Goal: Task Accomplishment & Management: Manage account settings

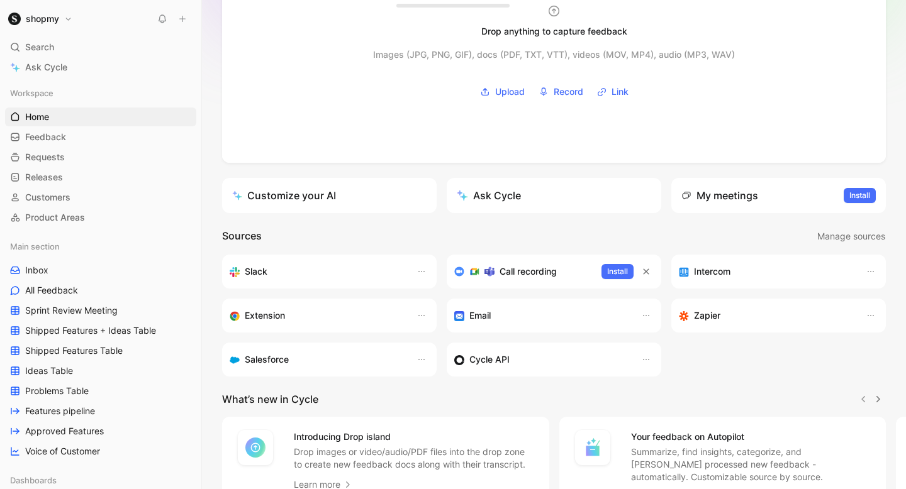
scroll to position [40, 0]
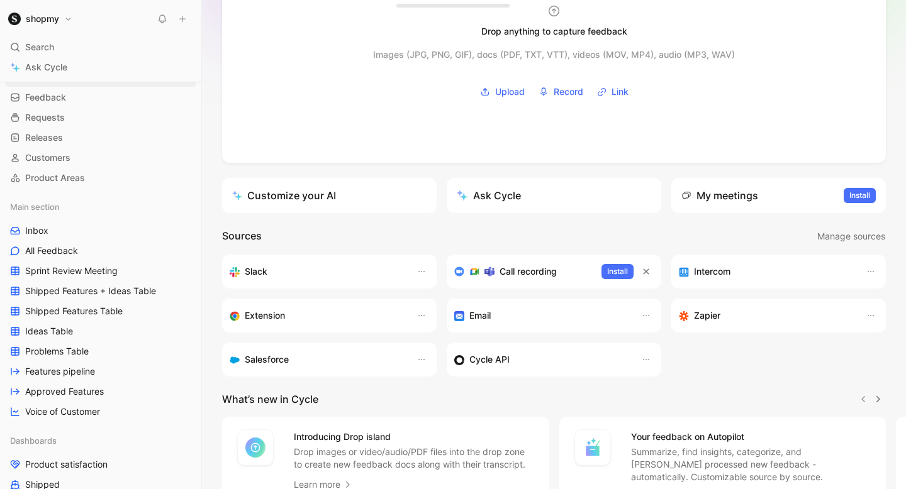
click at [77, 240] on div "Main section Inbox All Feedback Sprint Review Meeting Shipped Features + Ideas …" at bounding box center [100, 310] width 191 height 224
click at [74, 231] on link "Inbox" at bounding box center [100, 230] width 191 height 19
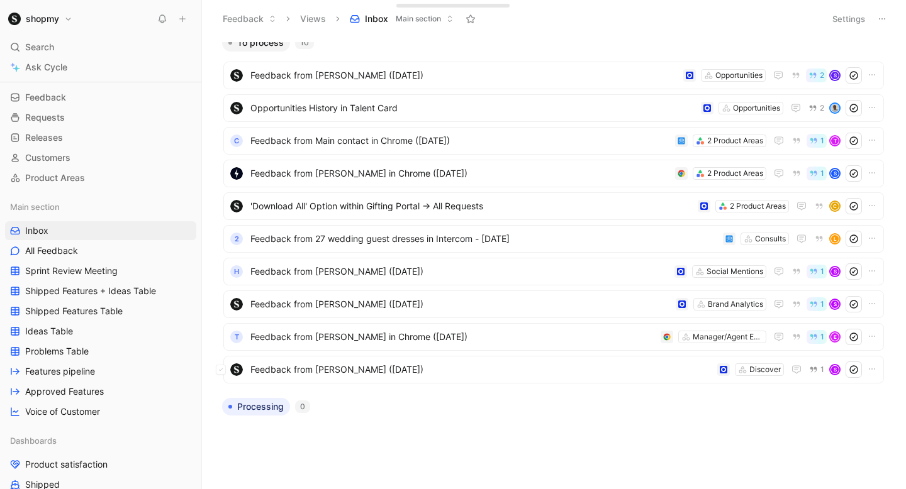
scroll to position [8, 0]
click at [403, 374] on span "Feedback from [PERSON_NAME] ([DATE])" at bounding box center [481, 370] width 462 height 15
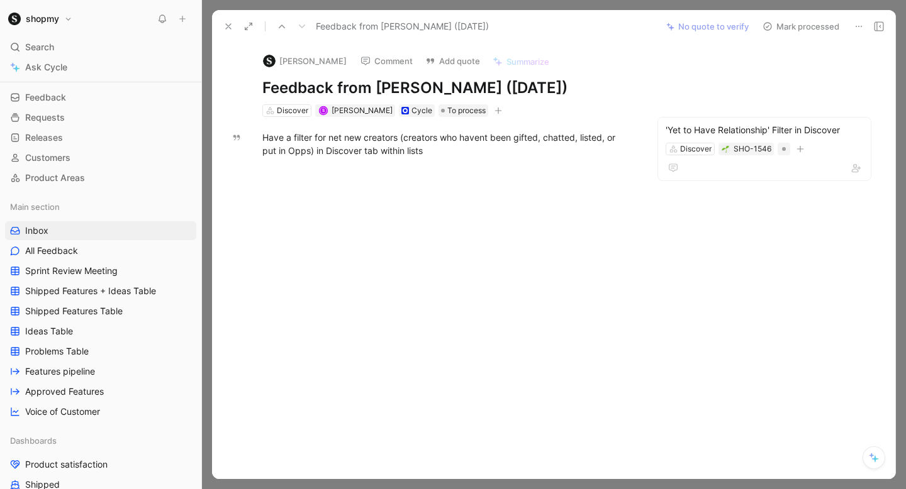
click at [781, 23] on button "Mark processed" at bounding box center [801, 27] width 88 height 18
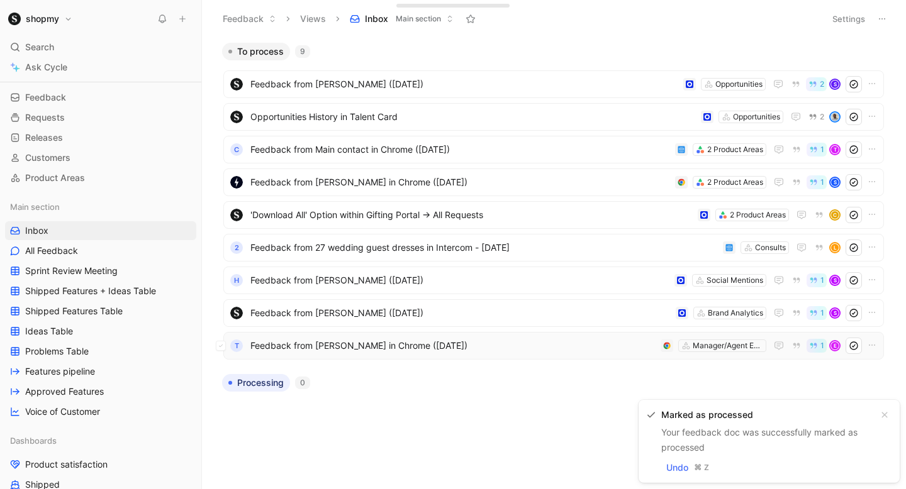
click at [405, 348] on span "Feedback from [PERSON_NAME] in Chrome ([DATE])" at bounding box center [452, 345] width 405 height 15
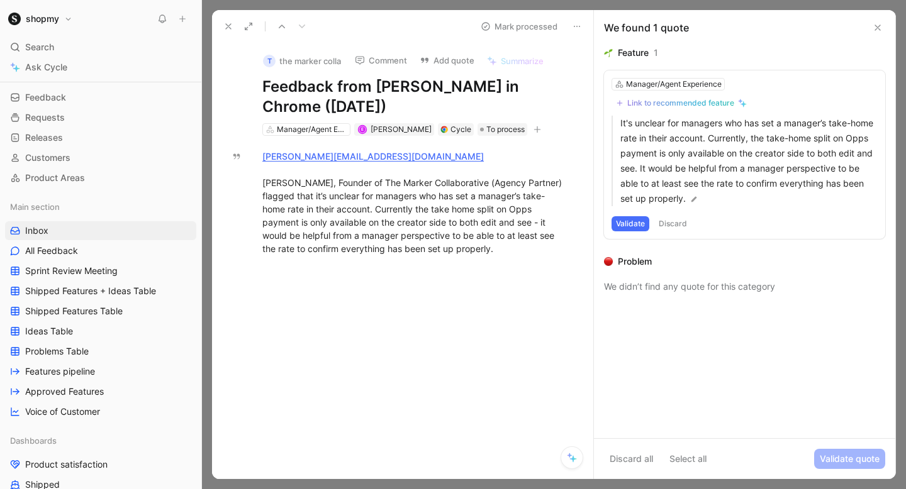
click at [634, 220] on button "Validate" at bounding box center [631, 223] width 38 height 15
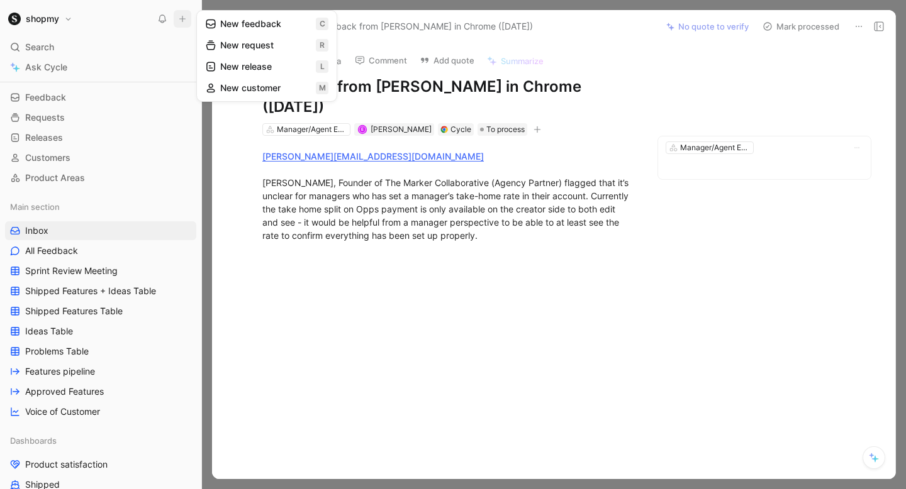
click at [258, 20] on button "New feedback c" at bounding box center [266, 23] width 135 height 21
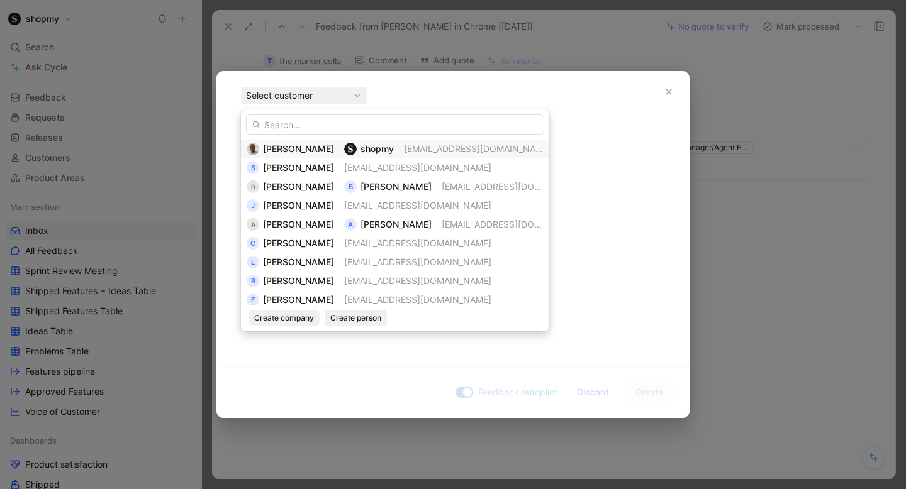
click at [309, 143] on div "[PERSON_NAME] shopmy [EMAIL_ADDRESS][DOMAIN_NAME]" at bounding box center [395, 149] width 297 height 15
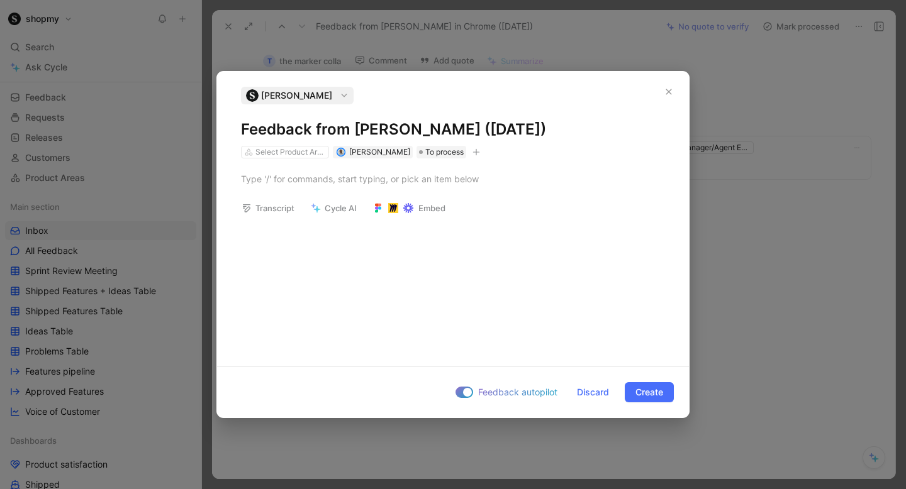
click at [289, 121] on h1 "Feedback from [PERSON_NAME] ([DATE])" at bounding box center [453, 130] width 424 height 20
click at [273, 150] on div "Select Product Areas" at bounding box center [290, 152] width 70 height 13
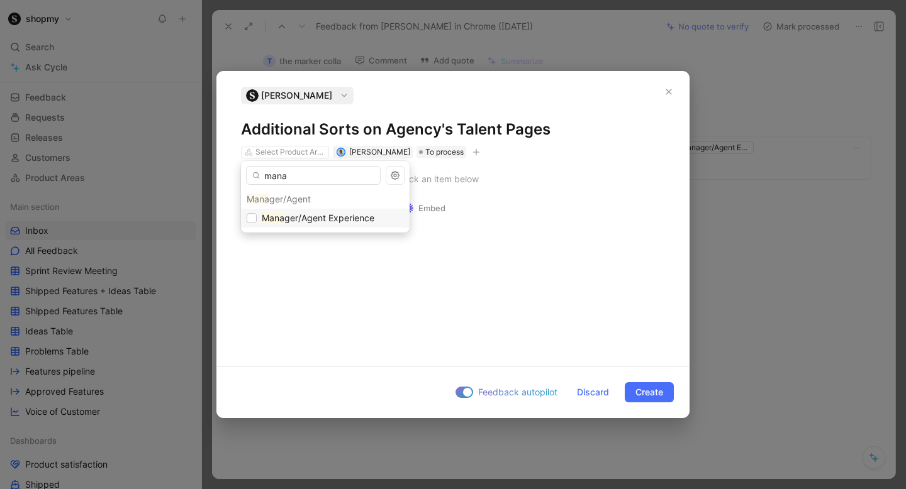
type input "mana"
click at [290, 215] on span "ger/Agent Experience" at bounding box center [329, 218] width 90 height 11
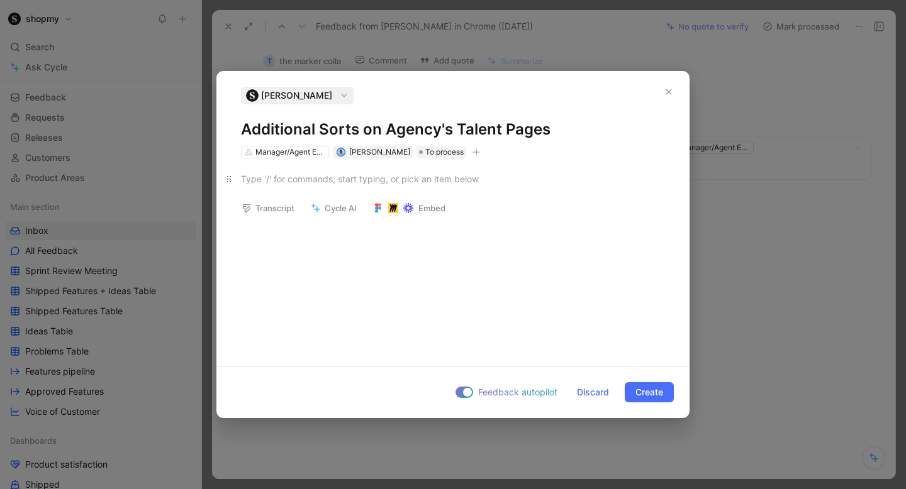
click at [300, 184] on div at bounding box center [453, 178] width 424 height 13
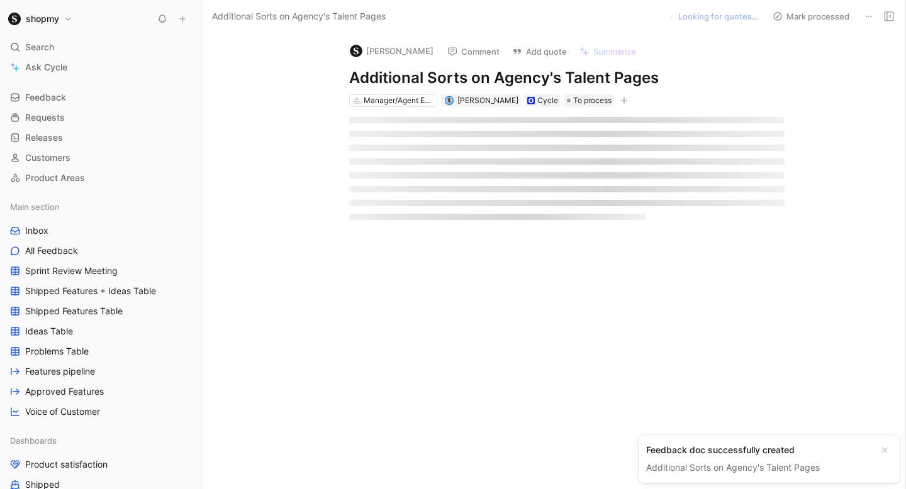
click at [503, 129] on div at bounding box center [566, 168] width 483 height 123
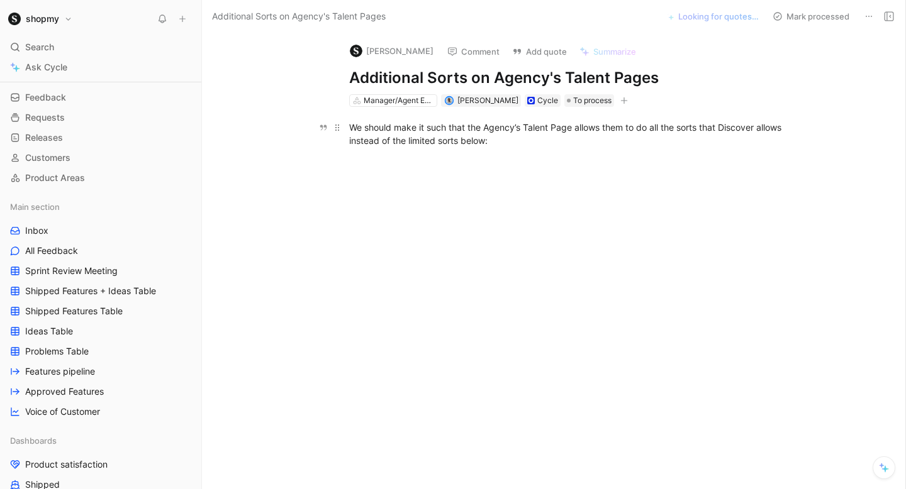
click at [528, 137] on div "We should make it such that the Agency’s Talent Page allows them to do all the …" at bounding box center [566, 134] width 435 height 26
click at [718, 15] on button "1 quote to verify" at bounding box center [727, 17] width 74 height 18
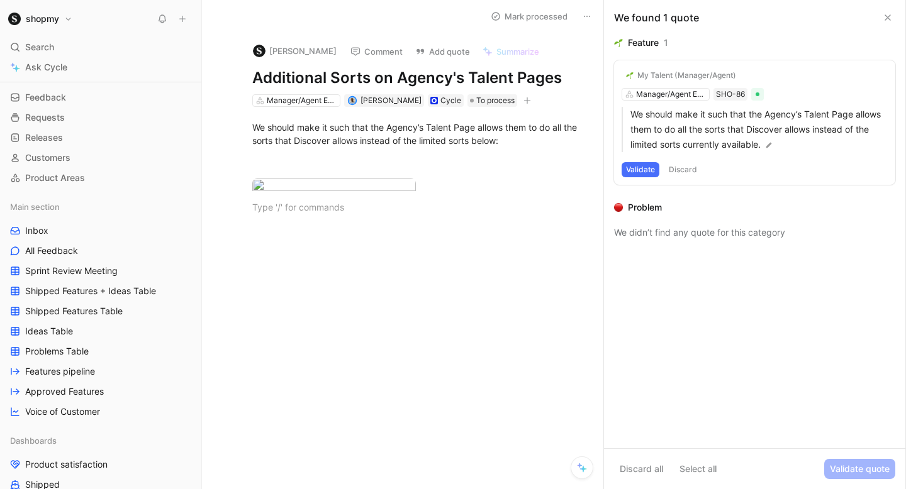
click at [651, 171] on button "Validate" at bounding box center [641, 169] width 38 height 15
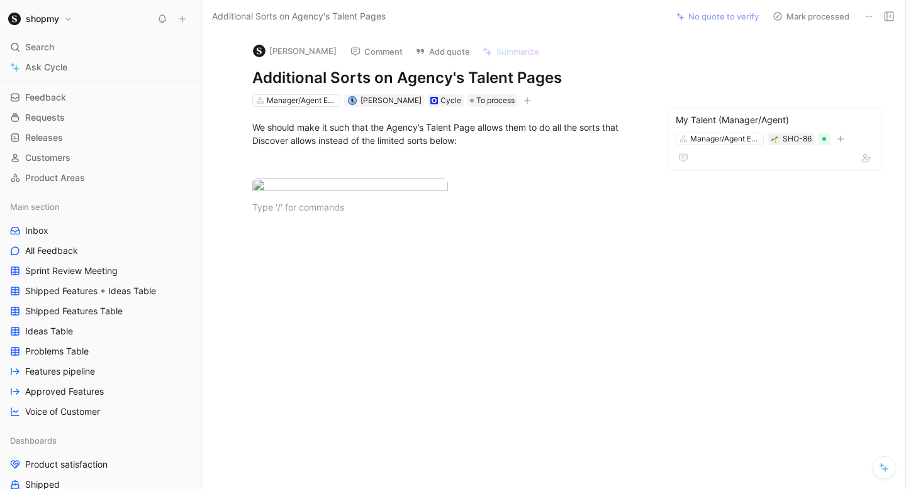
click at [807, 17] on button "Mark processed" at bounding box center [811, 17] width 88 height 18
click at [315, 141] on div "We should make it such that the Agency’s Talent Page allows them to do all the …" at bounding box center [447, 147] width 391 height 53
click at [64, 235] on link "Inbox" at bounding box center [100, 230] width 191 height 19
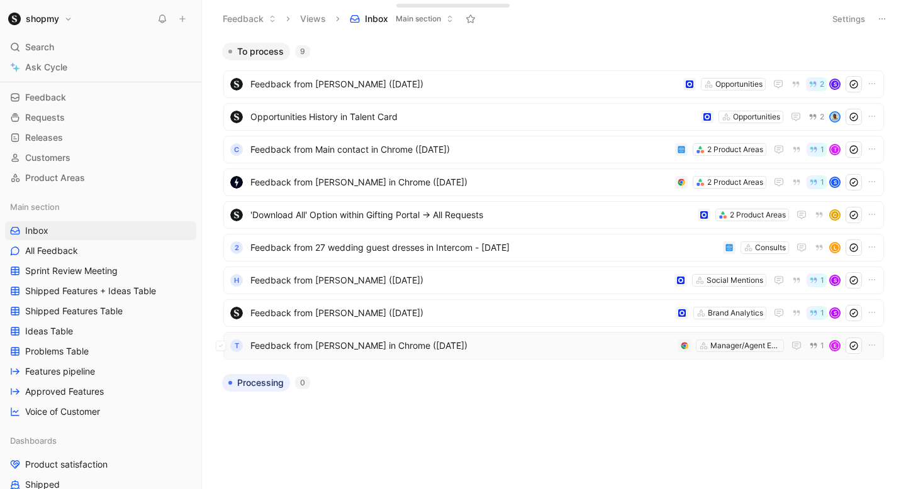
click at [354, 347] on span "Feedback from [PERSON_NAME] in Chrome ([DATE])" at bounding box center [461, 345] width 423 height 15
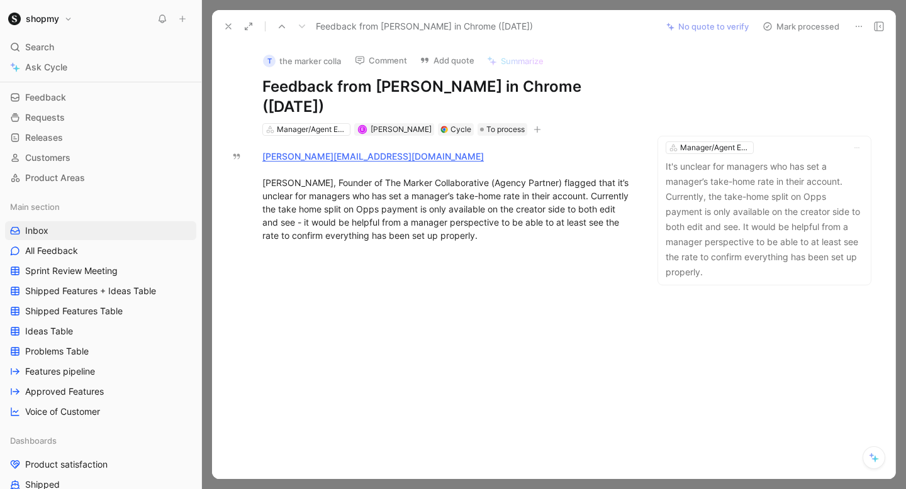
click at [226, 23] on icon at bounding box center [228, 26] width 10 height 10
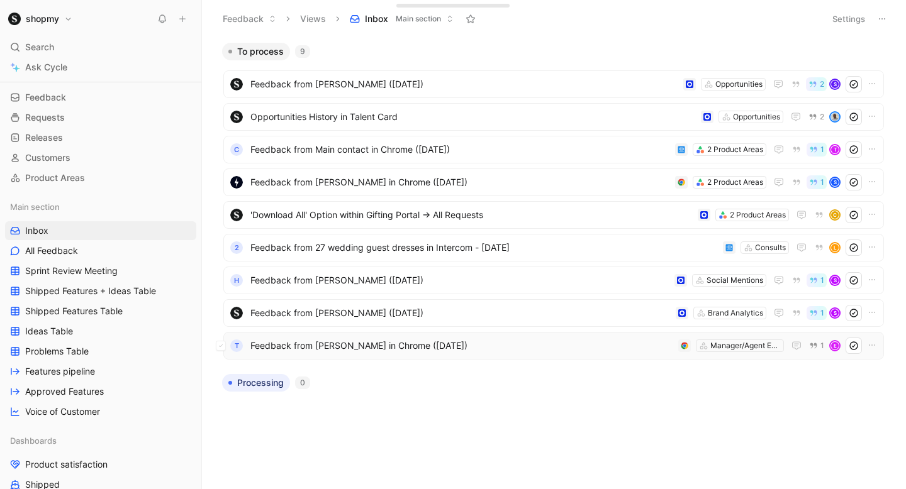
click at [854, 345] on use at bounding box center [854, 346] width 8 height 8
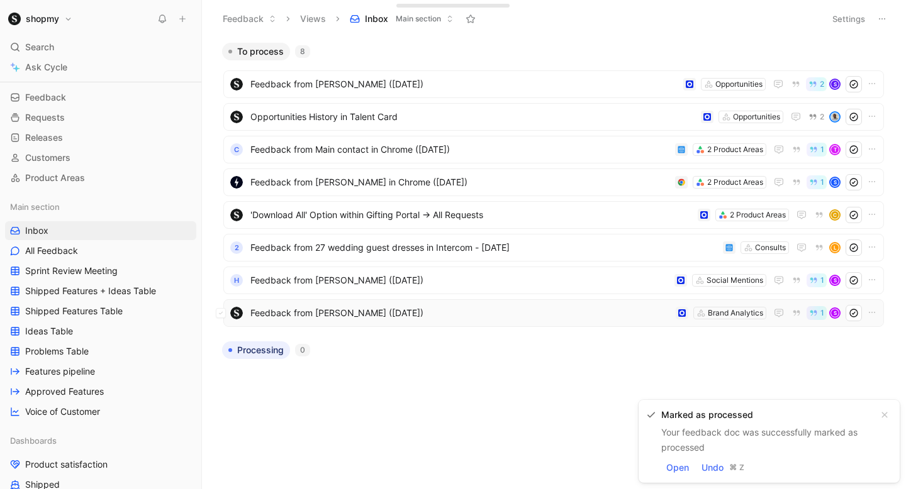
click at [438, 308] on span "Feedback from [PERSON_NAME] ([DATE])" at bounding box center [460, 313] width 420 height 15
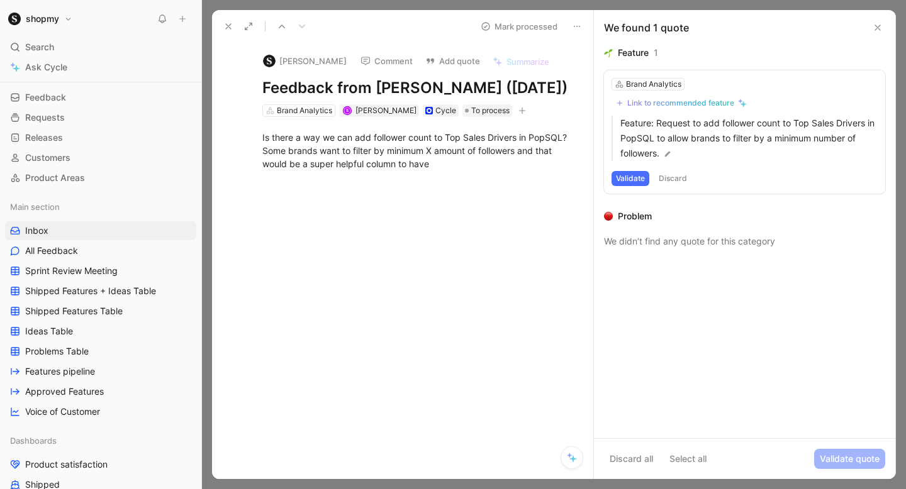
click at [383, 62] on button "Comment" at bounding box center [387, 61] width 64 height 18
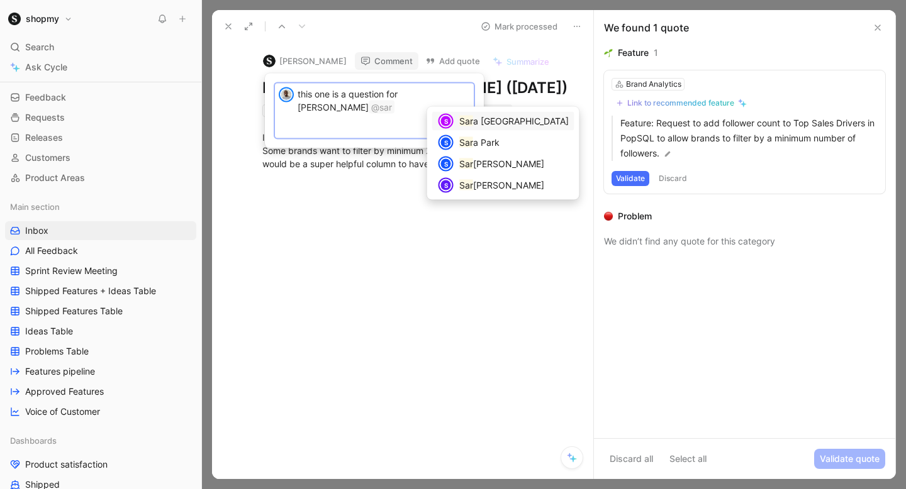
click at [509, 125] on span "a [GEOGRAPHIC_DATA]" at bounding box center [521, 121] width 96 height 11
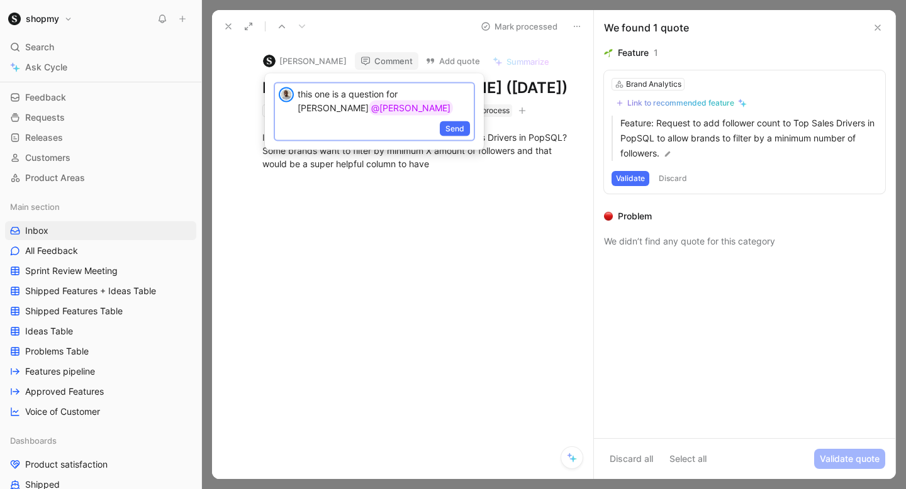
drag, startPoint x: 461, startPoint y: 113, endPoint x: 459, endPoint y: 91, distance: 21.4
click at [459, 91] on div "this one is a question for [PERSON_NAME] @[PERSON_NAME]" at bounding box center [374, 112] width 199 height 57
click at [459, 91] on p "this one is a question for [PERSON_NAME] @[PERSON_NAME]" at bounding box center [384, 101] width 172 height 28
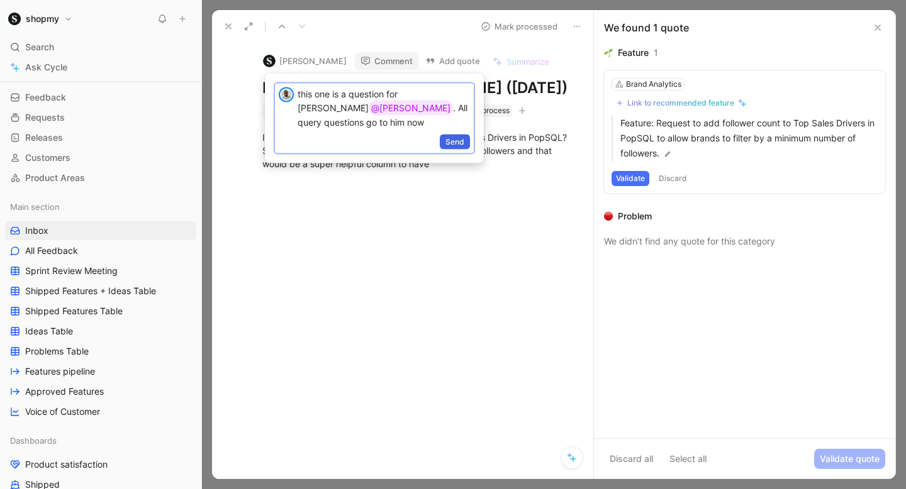
click at [461, 136] on span "Send" at bounding box center [454, 142] width 19 height 13
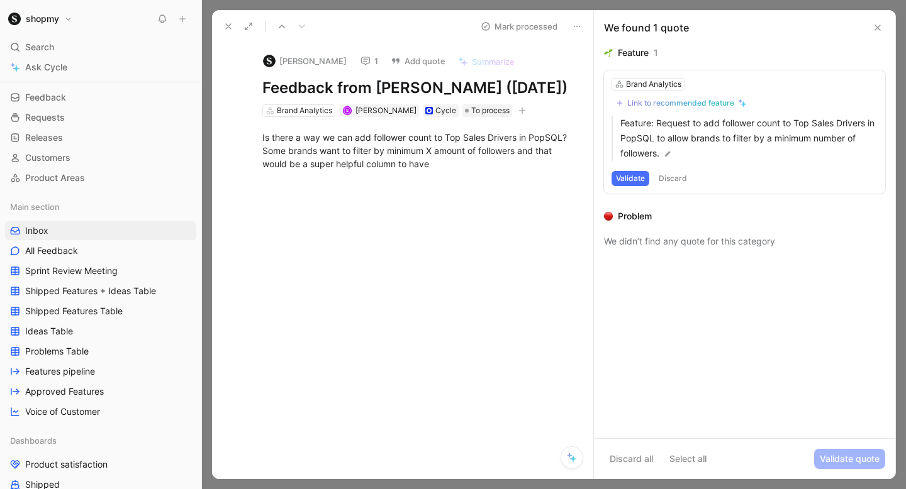
click at [630, 177] on button "Validate" at bounding box center [631, 178] width 38 height 15
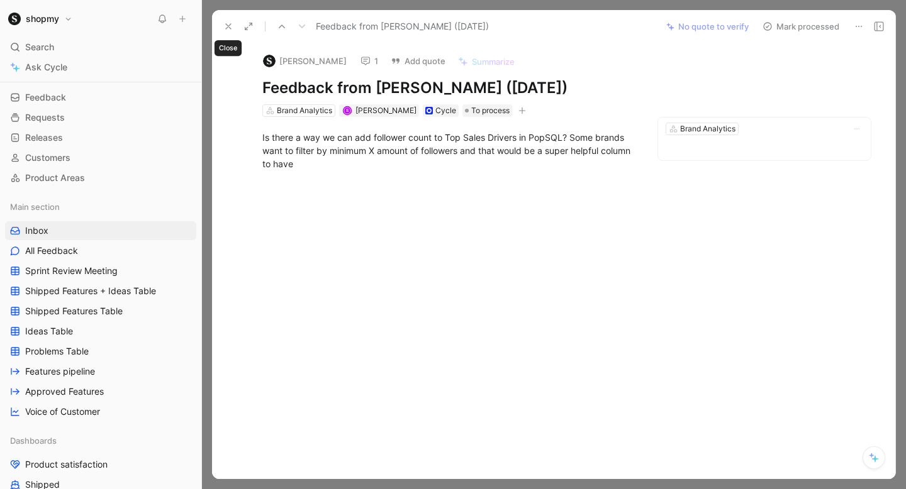
click at [231, 27] on icon at bounding box center [228, 26] width 10 height 10
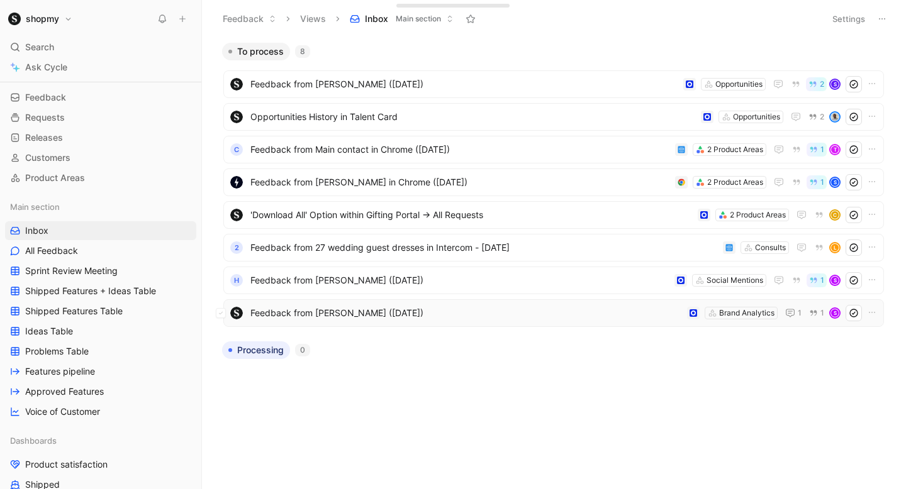
click at [854, 310] on use at bounding box center [854, 314] width 8 height 8
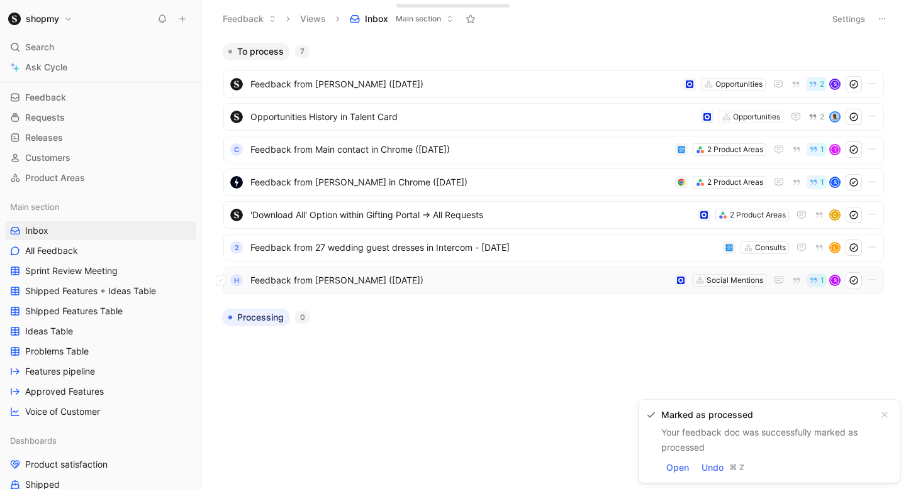
click at [385, 282] on span "Feedback from [PERSON_NAME] ([DATE])" at bounding box center [459, 280] width 419 height 15
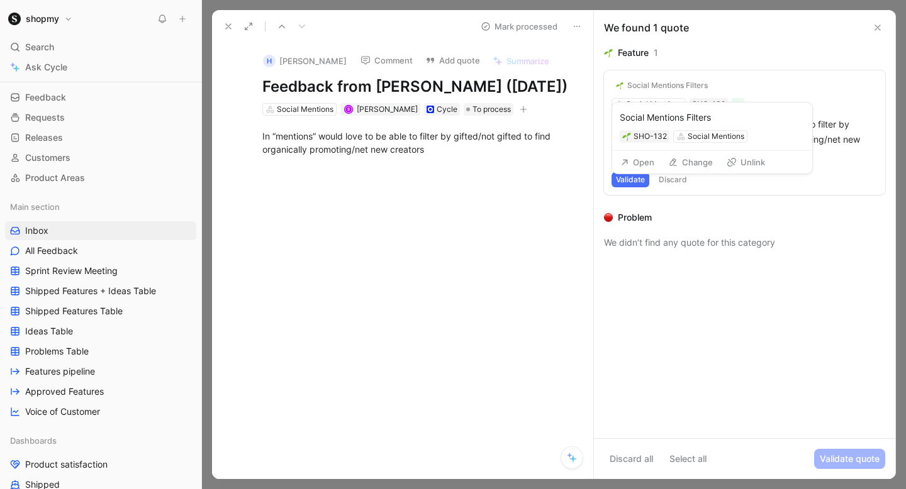
click at [673, 86] on div "Social Mentions Filters" at bounding box center [667, 86] width 81 height 10
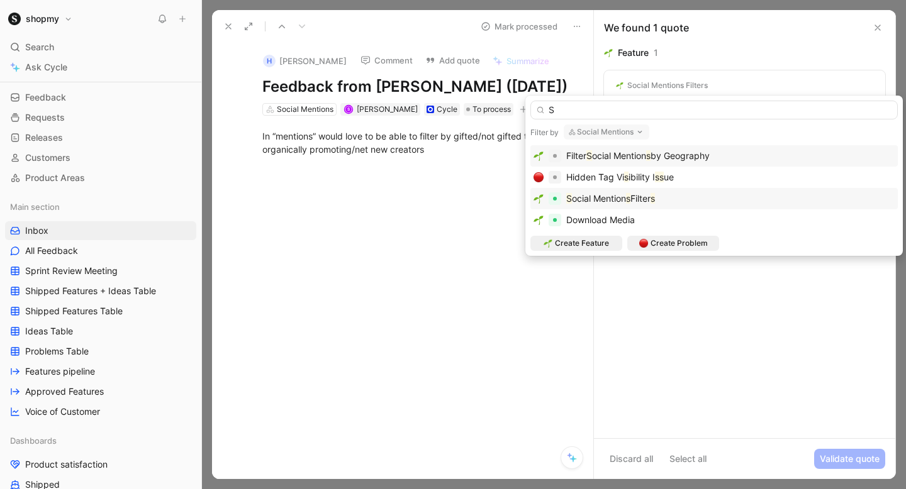
type input "S"
click at [618, 195] on span "ocial Mention" at bounding box center [599, 198] width 54 height 11
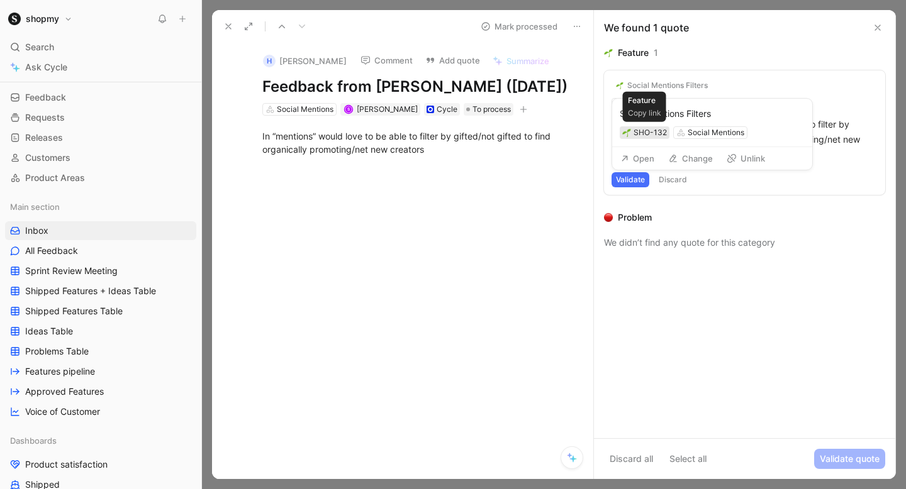
click at [644, 133] on div "SHO-132" at bounding box center [650, 132] width 33 height 13
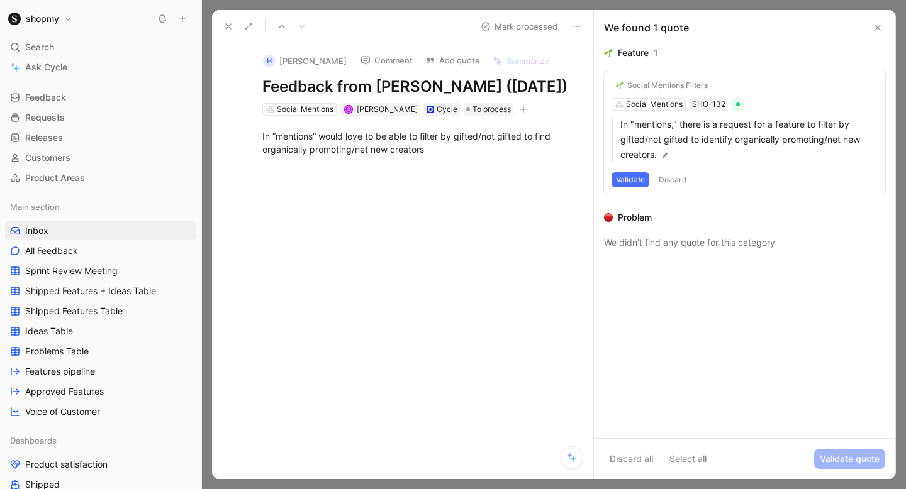
click at [664, 82] on div "Social Mentions Filters" at bounding box center [667, 86] width 81 height 10
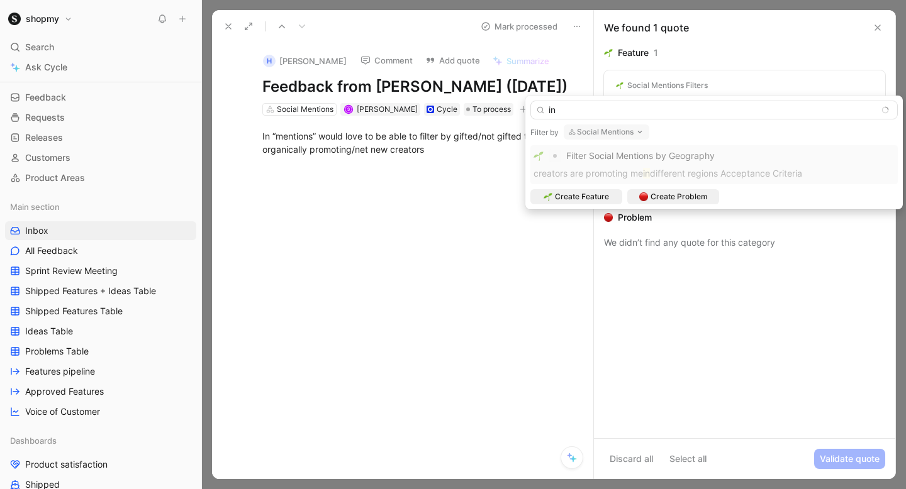
type input "i"
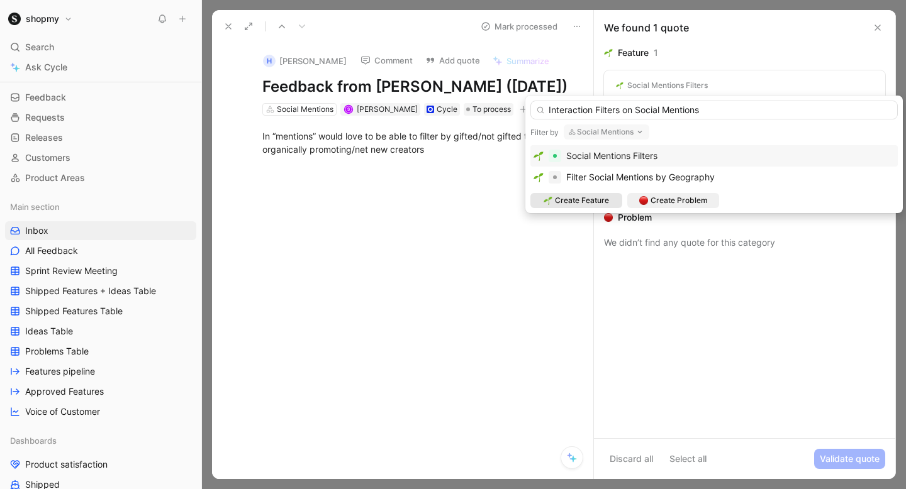
type input "Interaction Filters on Social Mentions"
click at [585, 197] on span "Create Feature" at bounding box center [582, 200] width 54 height 13
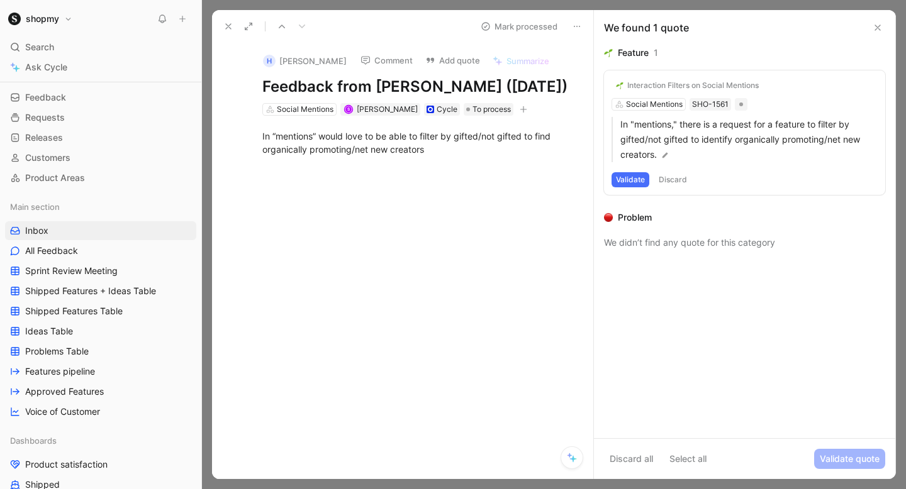
click at [633, 177] on button "Validate" at bounding box center [631, 179] width 38 height 15
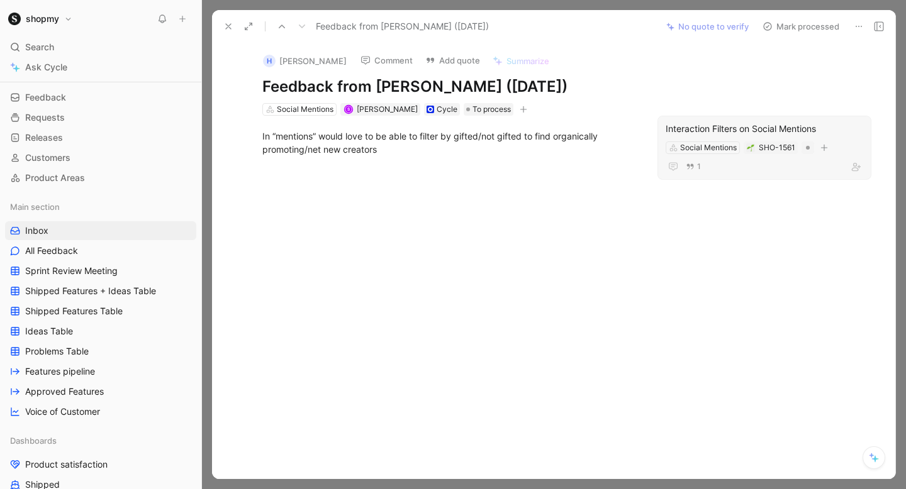
click at [689, 123] on div "Interaction Filters on Social Mentions" at bounding box center [765, 128] width 198 height 15
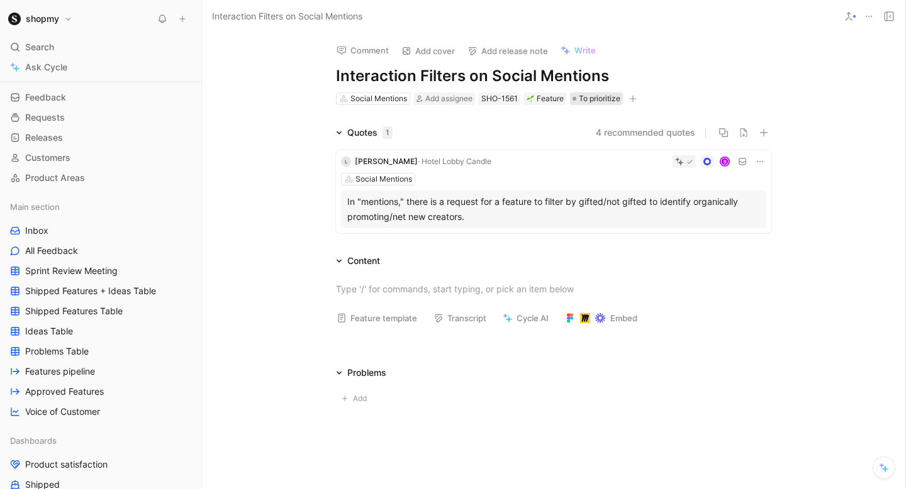
click at [579, 98] on span "To prioritize" at bounding box center [600, 98] width 42 height 13
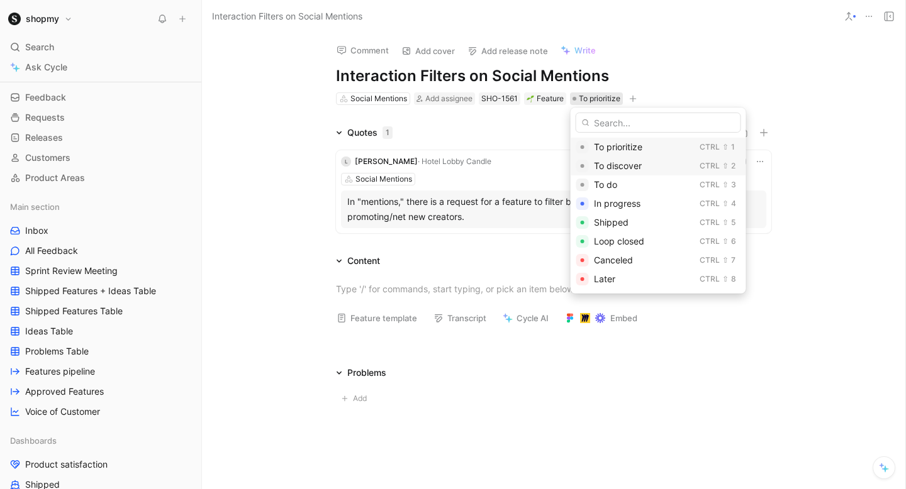
click at [610, 163] on span "To discover" at bounding box center [618, 165] width 48 height 11
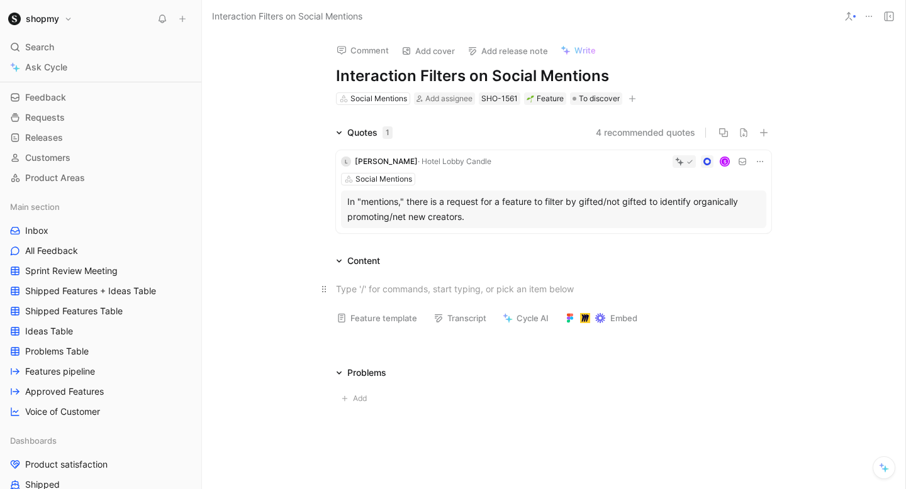
click at [377, 289] on div at bounding box center [553, 288] width 435 height 13
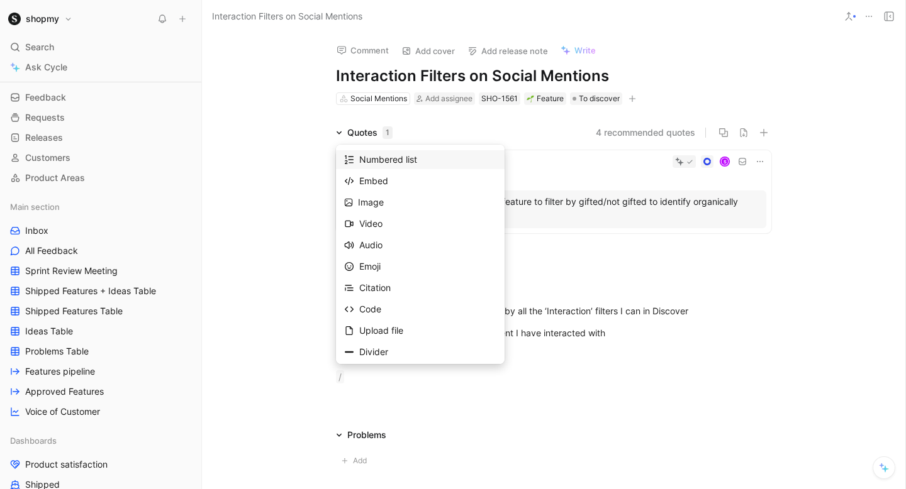
scroll to position [144, 0]
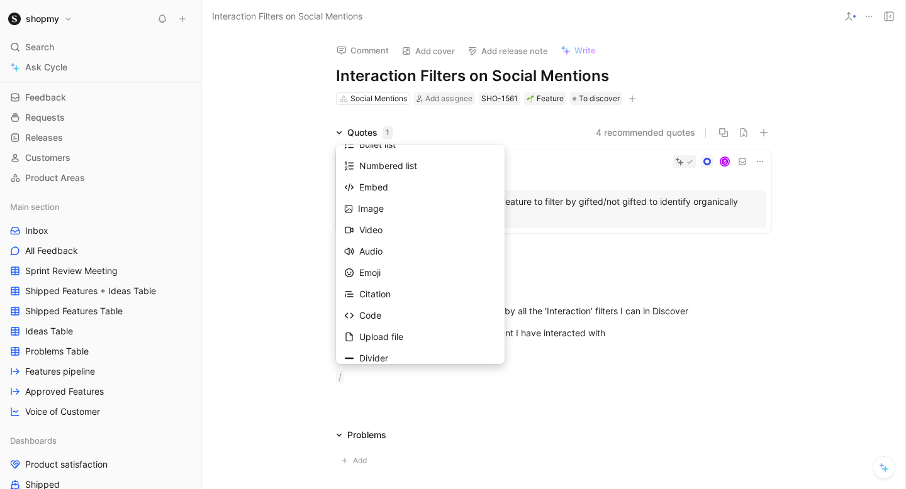
click at [410, 194] on div "Check list Bullet list Numbered list Embed Image Video Audio Emoji Citation Cod…" at bounding box center [420, 284] width 169 height 340
click at [405, 201] on div "Image" at bounding box center [427, 208] width 138 height 15
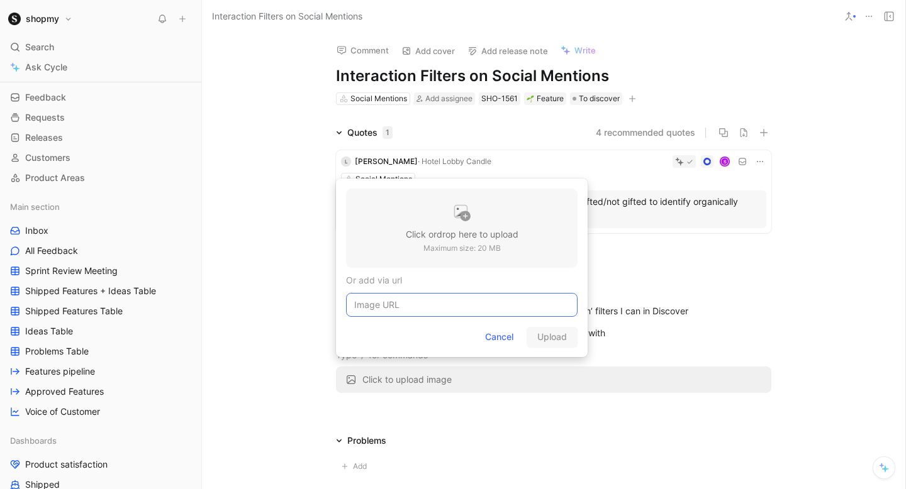
click at [476, 306] on input at bounding box center [462, 305] width 232 height 24
click at [472, 237] on h3 "Click or drop here to upload" at bounding box center [462, 234] width 113 height 15
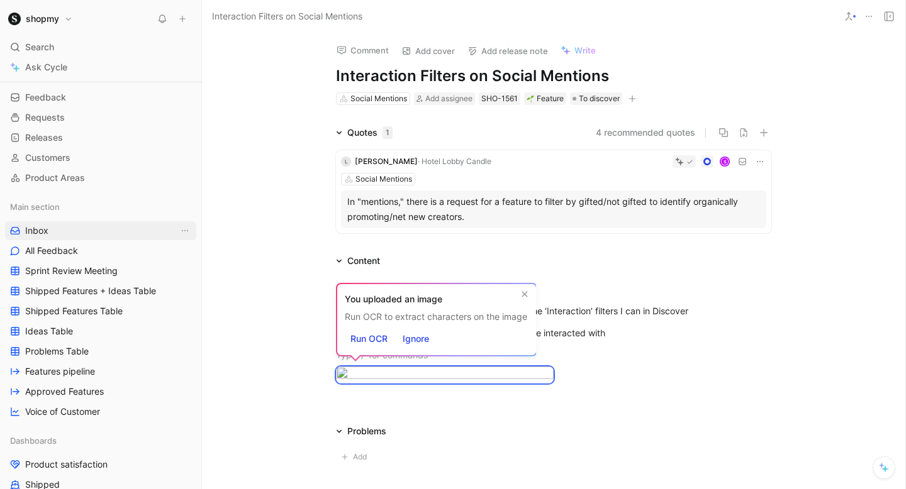
click at [96, 232] on link "Inbox" at bounding box center [100, 230] width 191 height 19
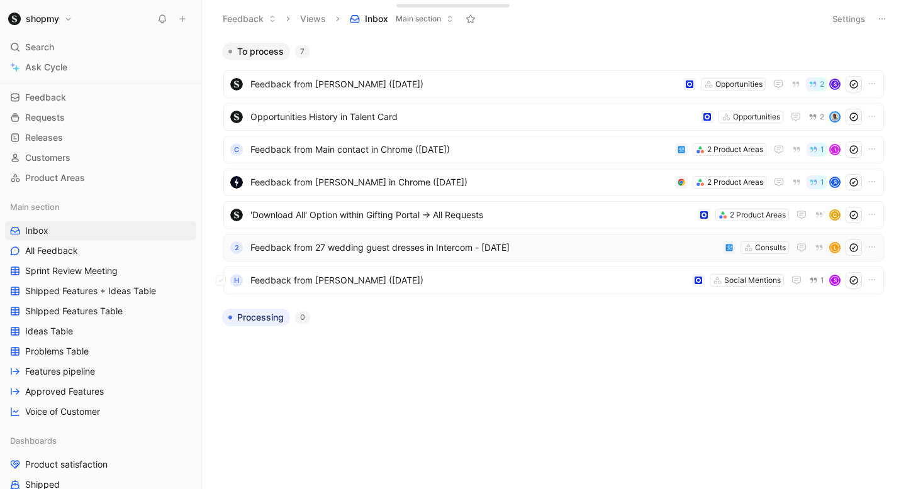
click at [428, 281] on span "Feedback from [PERSON_NAME] ([DATE])" at bounding box center [468, 280] width 437 height 15
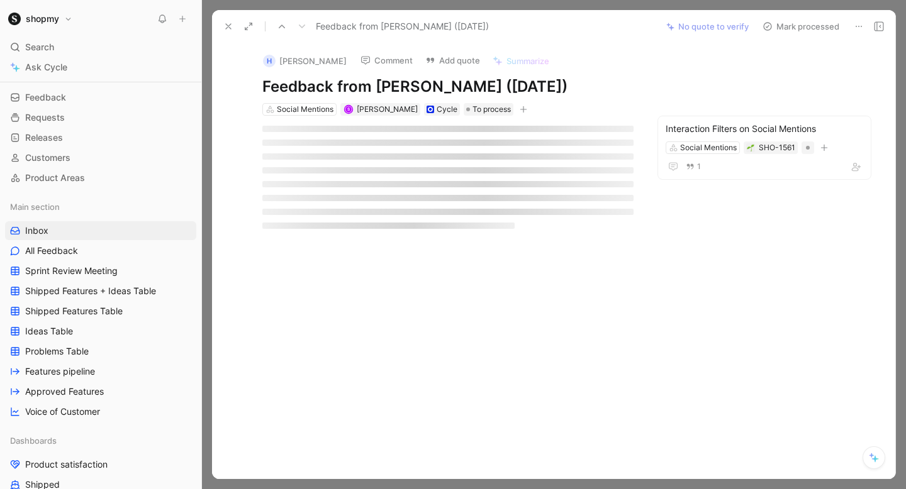
click at [361, 55] on button "Comment" at bounding box center [387, 61] width 64 height 18
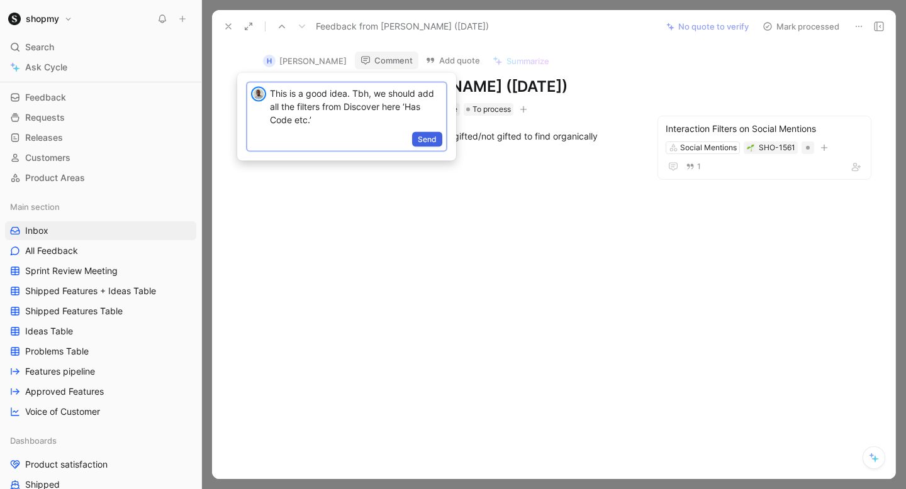
click at [433, 138] on span "Send" at bounding box center [427, 139] width 19 height 13
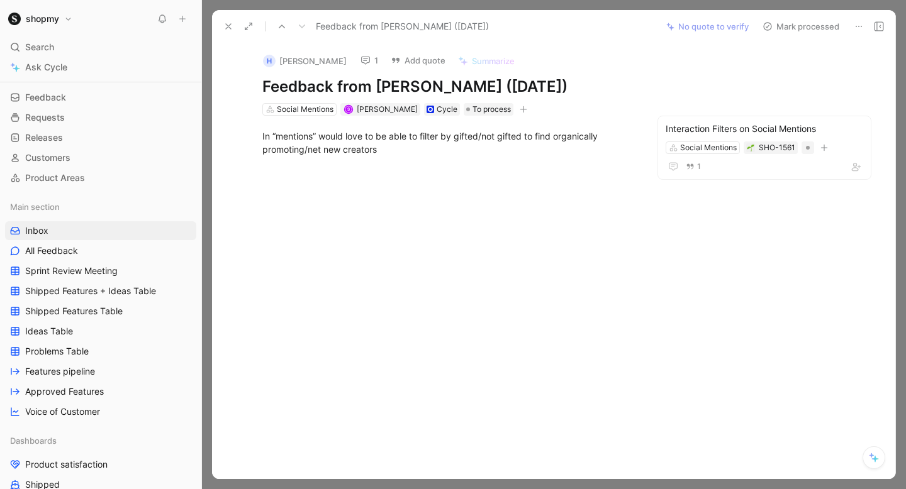
click at [811, 28] on button "Mark processed" at bounding box center [801, 27] width 88 height 18
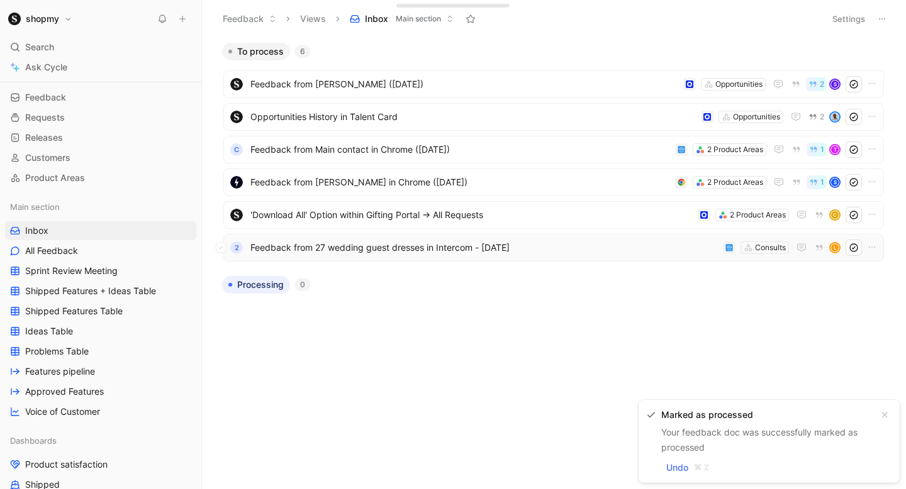
click at [383, 252] on span "Feedback from 27 wedding guest dresses in Intercom - [DATE]" at bounding box center [483, 247] width 467 height 15
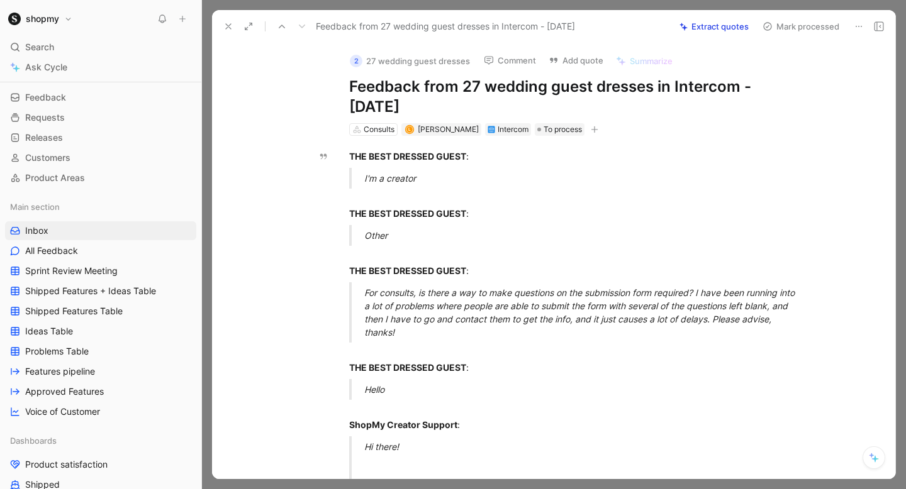
click at [791, 27] on button "Mark processed" at bounding box center [801, 27] width 88 height 18
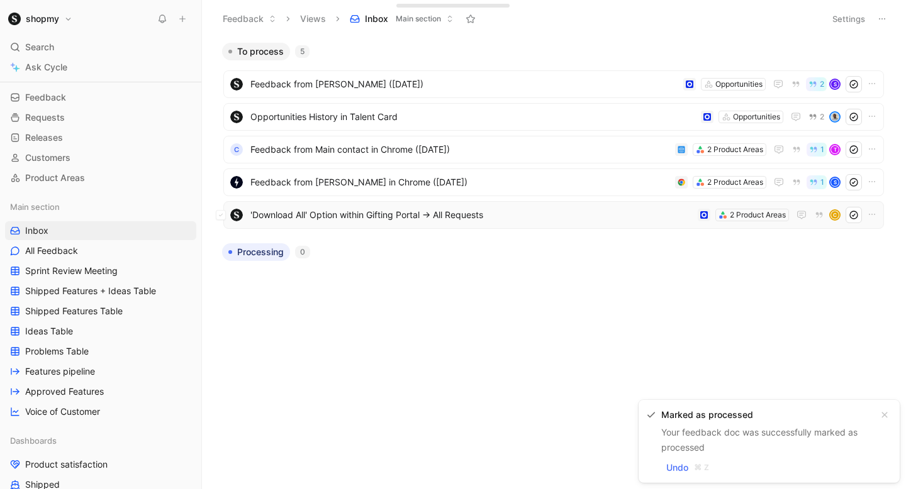
click at [422, 215] on span "'Download All' Option within Gifting Portal -> All Requests" at bounding box center [471, 215] width 442 height 15
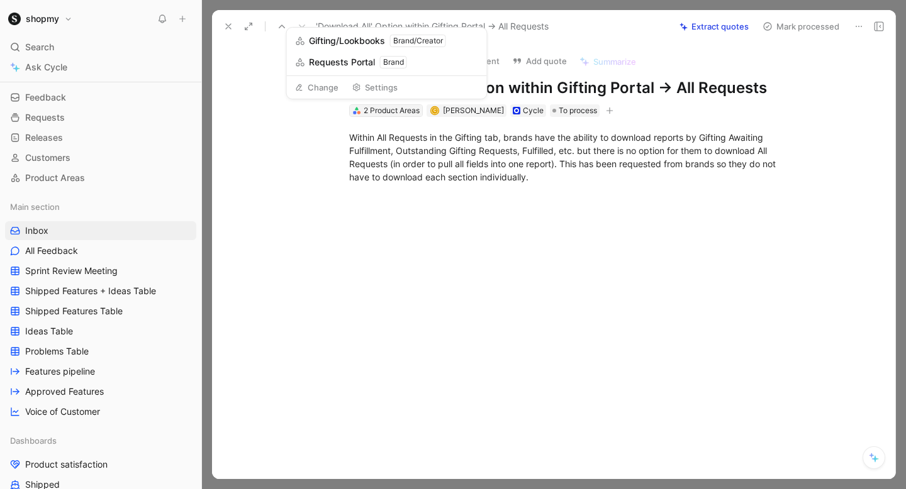
click at [410, 112] on div "2 Product Areas" at bounding box center [392, 110] width 56 height 13
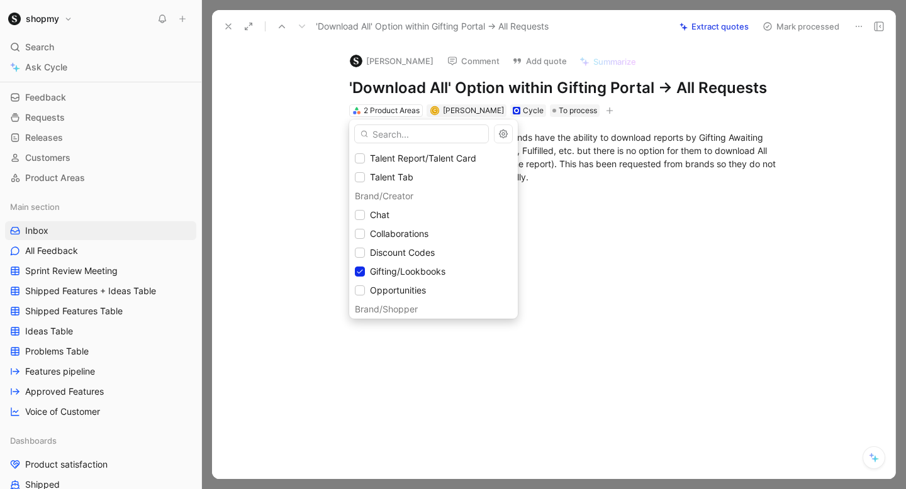
scroll to position [238, 0]
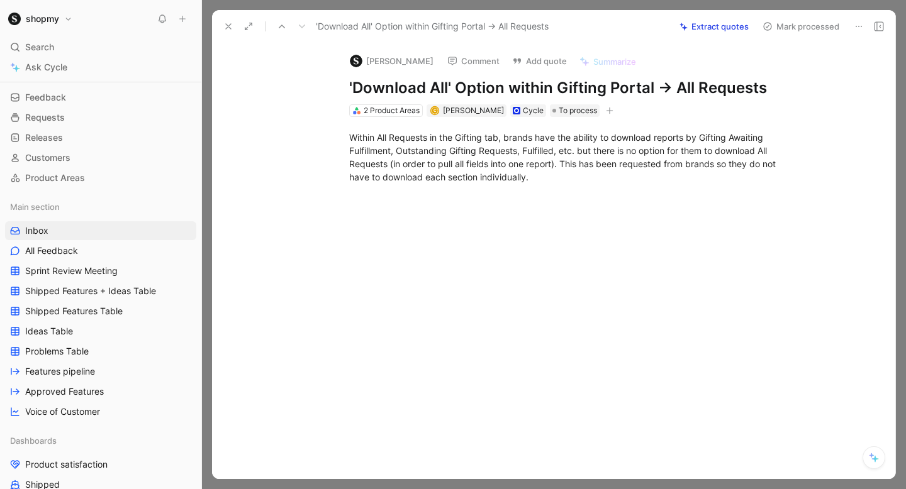
click at [787, 16] on div "'Download All' Option within Gifting Portal -> All Requests Extract quotes Mark…" at bounding box center [553, 26] width 683 height 33
click at [780, 23] on button "Mark processed" at bounding box center [801, 27] width 88 height 18
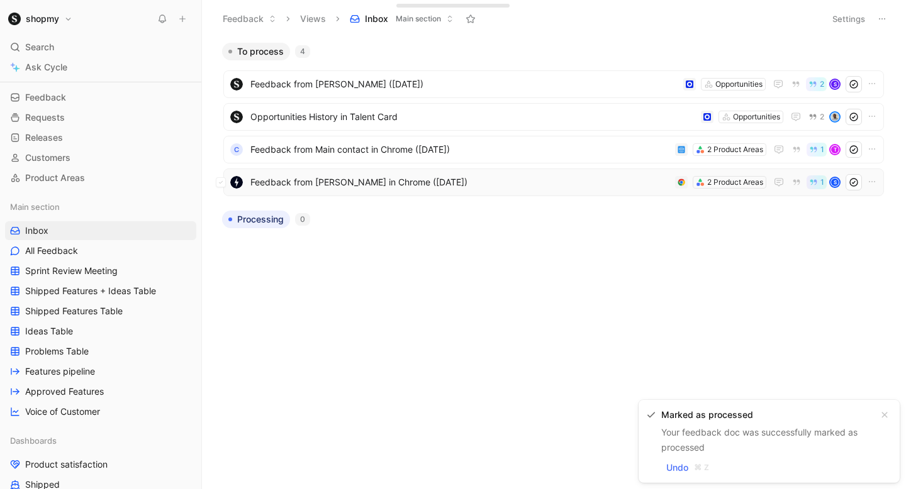
click at [383, 186] on span "Feedback from [PERSON_NAME] in Chrome ([DATE])" at bounding box center [460, 182] width 420 height 15
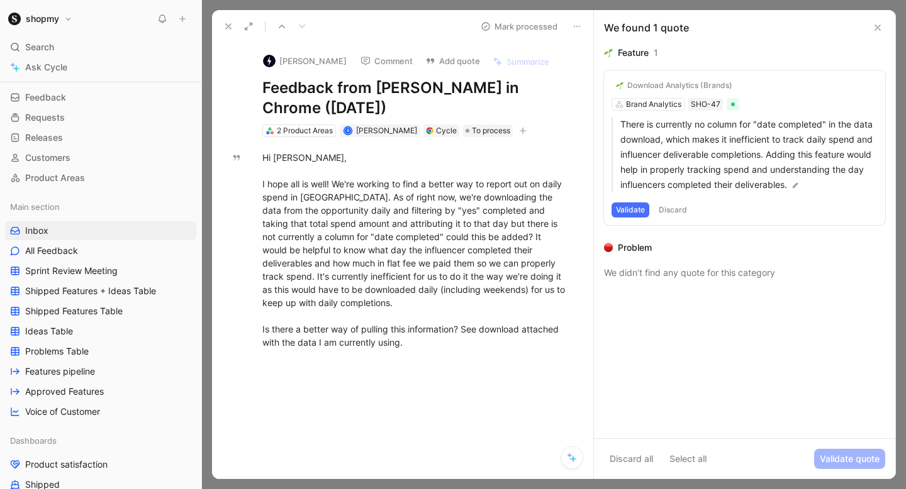
click at [636, 210] on button "Validate" at bounding box center [631, 210] width 38 height 15
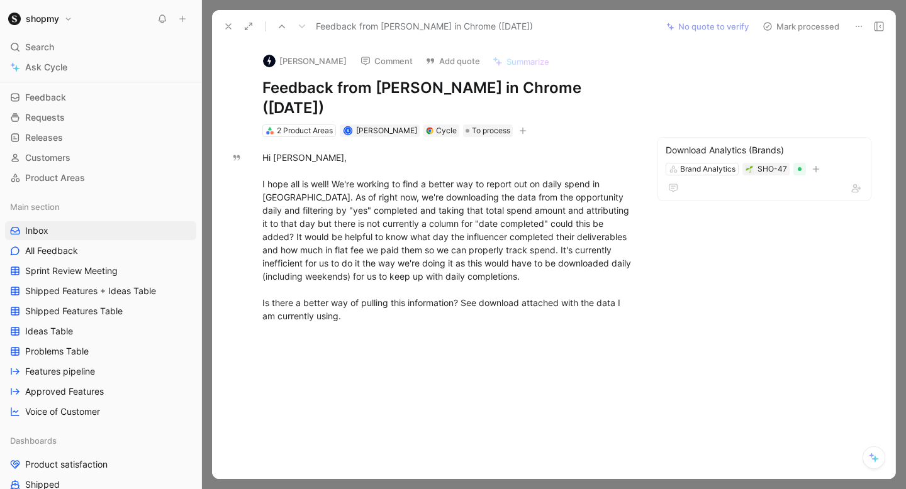
click at [385, 64] on button "Comment" at bounding box center [387, 61] width 64 height 18
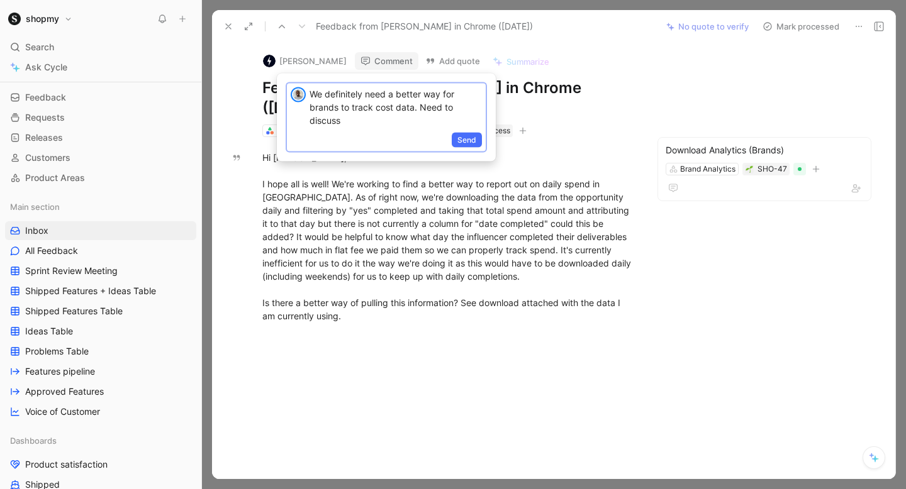
click at [339, 96] on p "We definitely need a better way for brands to track cost data. Need to discuss" at bounding box center [396, 107] width 172 height 40
click at [377, 121] on p "We potentially need a better way for brands to track cost data. Need to discuss" at bounding box center [396, 107] width 172 height 40
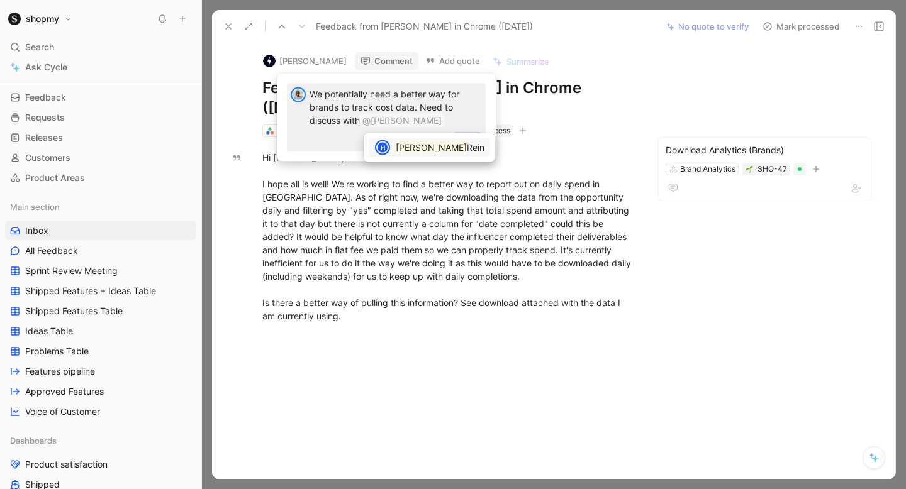
click at [467, 148] on span "Rein" at bounding box center [476, 147] width 18 height 11
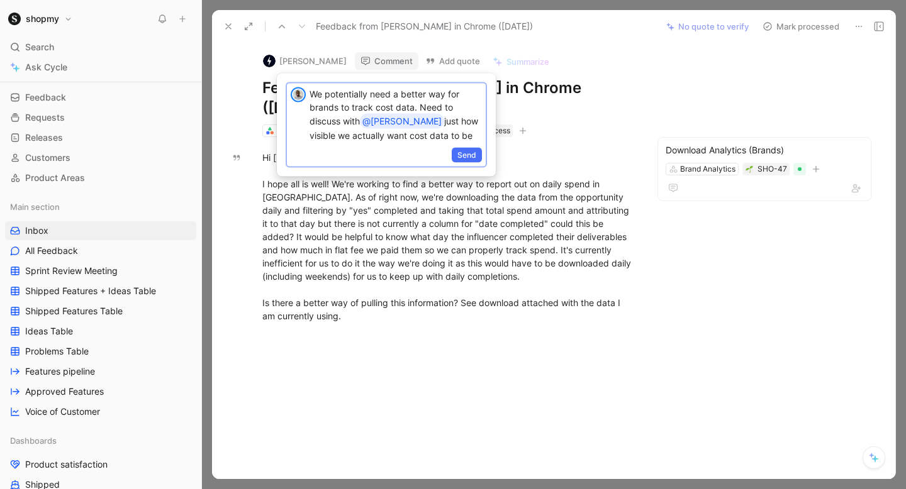
click at [452, 120] on p "We potentially need a better way for brands to track cost data. Need to discuss…" at bounding box center [396, 114] width 172 height 55
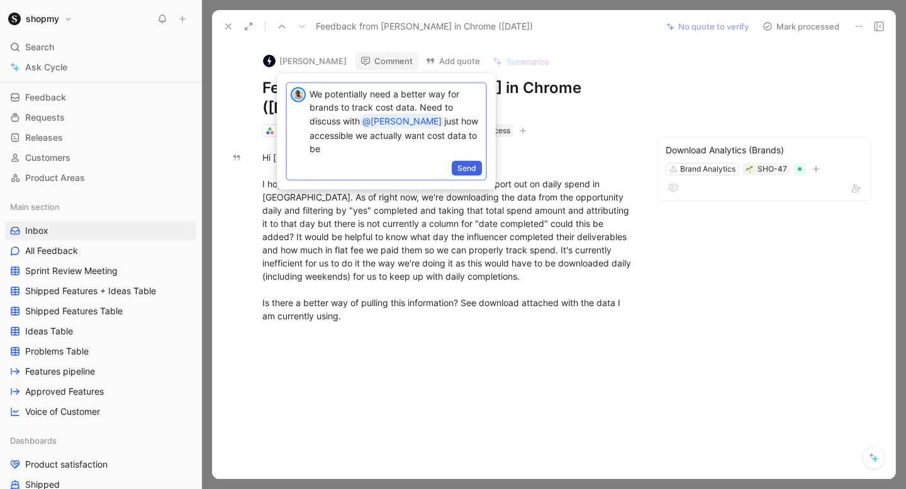
click at [474, 167] on span "Send" at bounding box center [466, 168] width 19 height 13
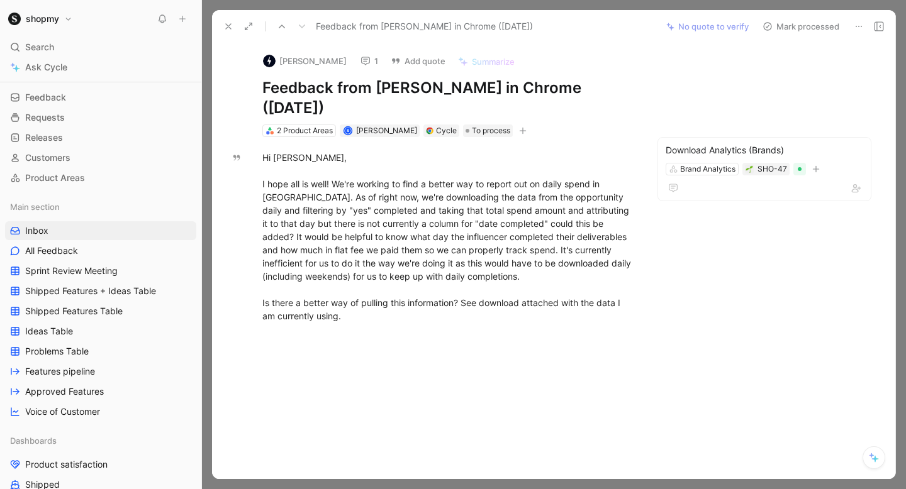
click at [791, 25] on button "Mark processed" at bounding box center [801, 27] width 88 height 18
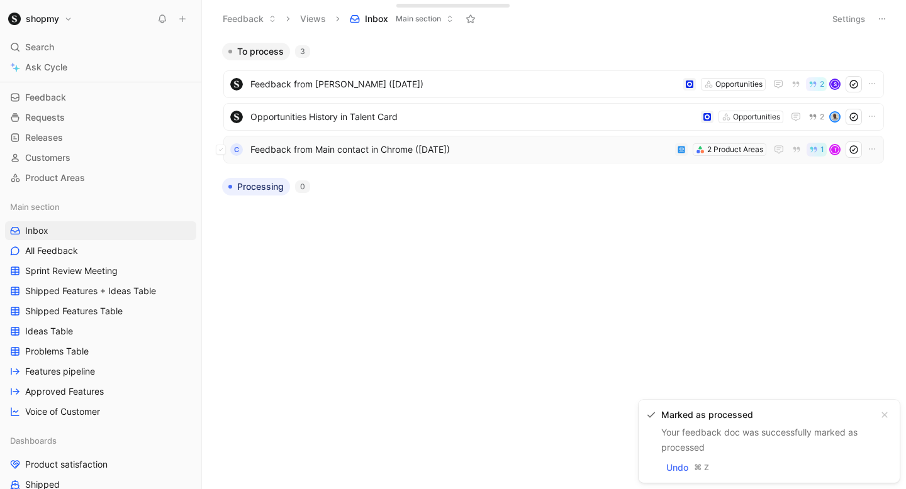
click at [432, 150] on span "Feedback from Main contact in Chrome ([DATE])" at bounding box center [460, 149] width 420 height 15
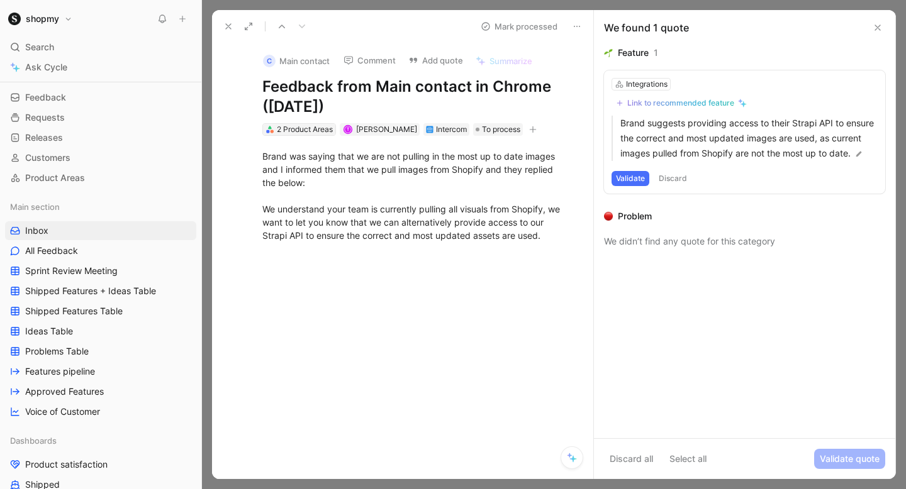
click at [315, 126] on div "2 Product Areas" at bounding box center [305, 129] width 56 height 13
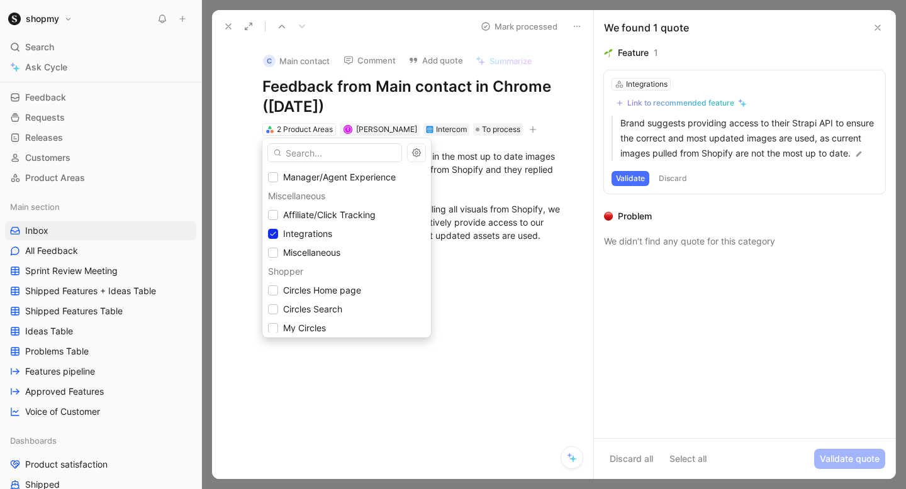
scroll to position [797, 0]
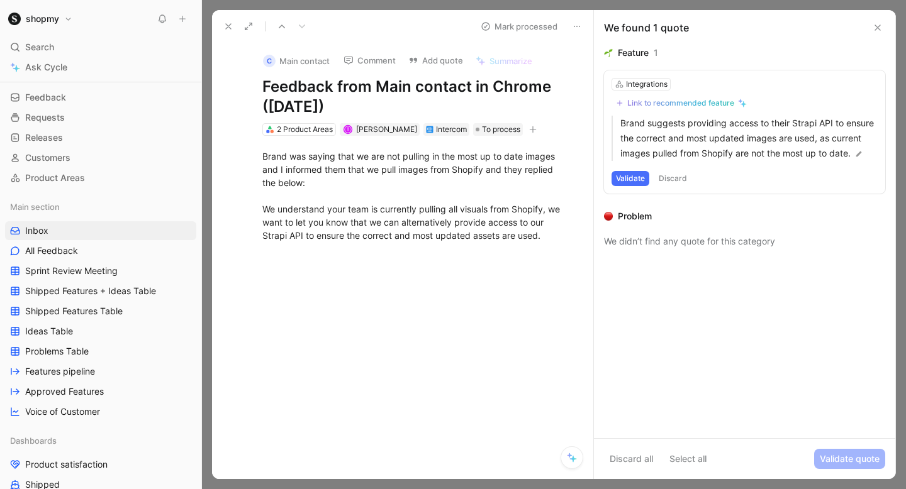
click at [629, 186] on button "Validate" at bounding box center [631, 178] width 38 height 15
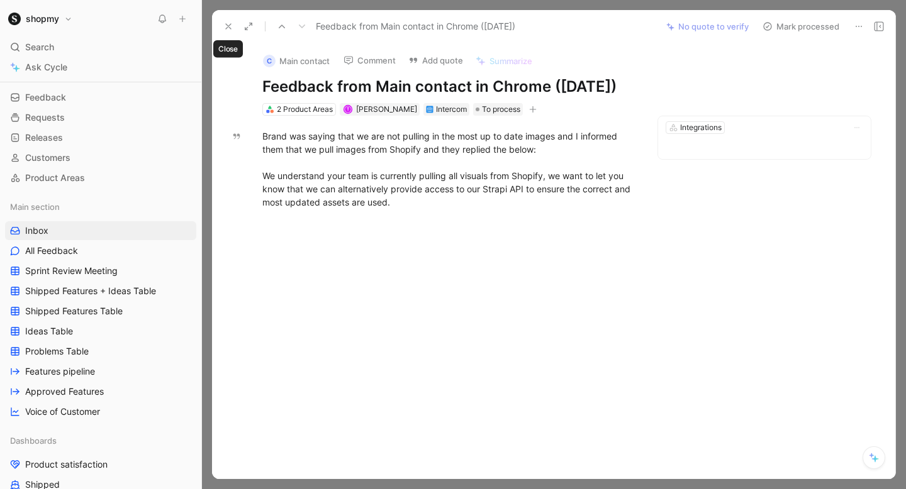
click at [233, 27] on button at bounding box center [229, 27] width 18 height 18
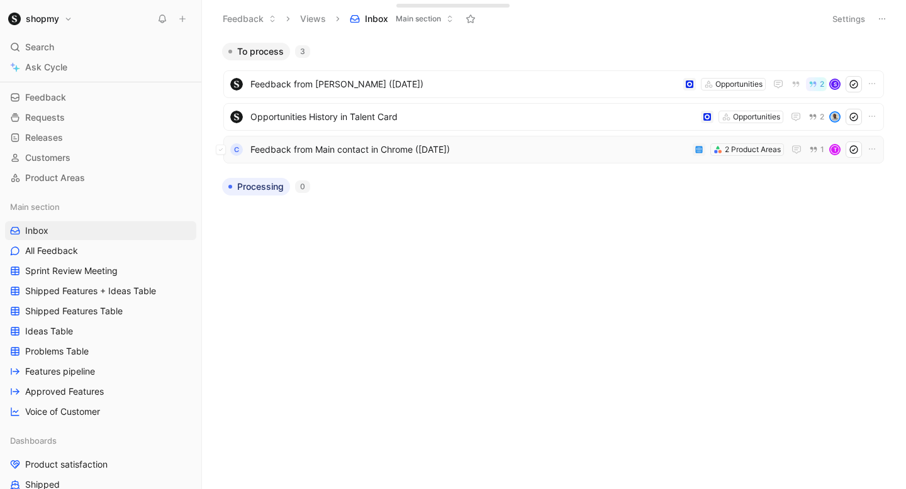
click at [854, 148] on use at bounding box center [854, 150] width 8 height 8
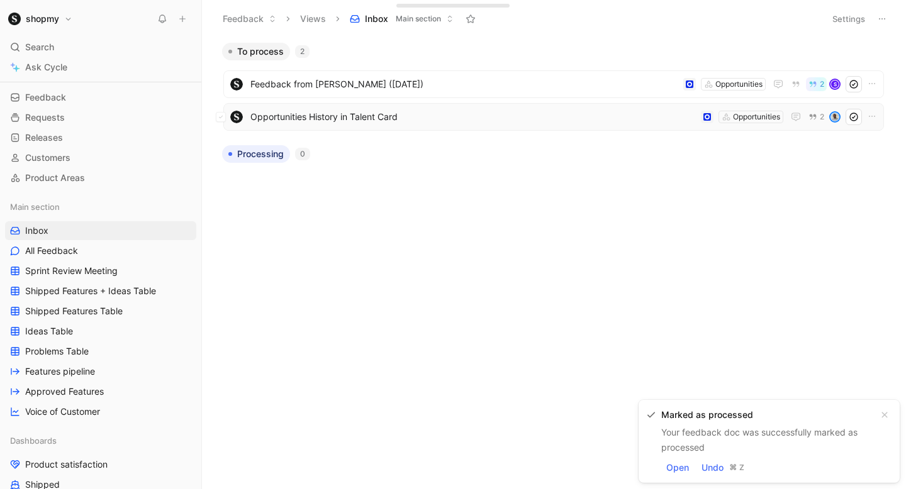
click at [427, 116] on span "Opportunities History in Talent Card" at bounding box center [472, 116] width 445 height 15
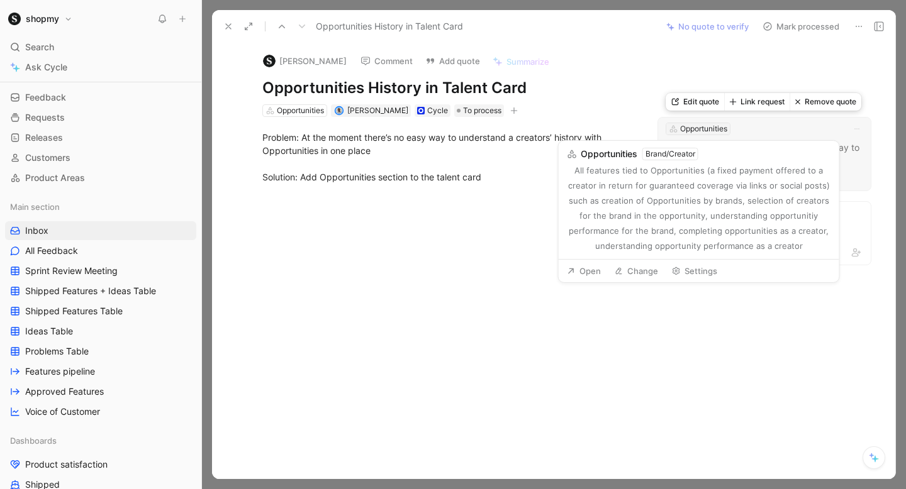
click at [707, 131] on div "Opportunities" at bounding box center [703, 129] width 47 height 13
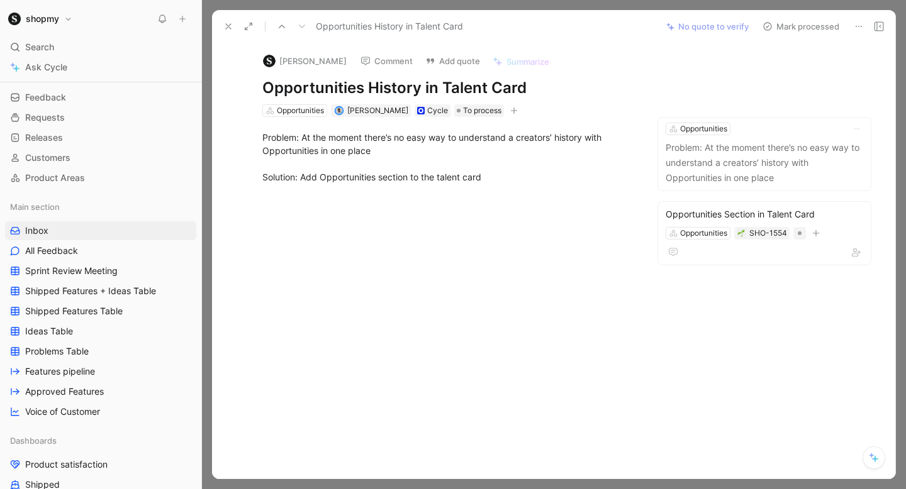
click at [816, 24] on button "Mark processed" at bounding box center [801, 27] width 88 height 18
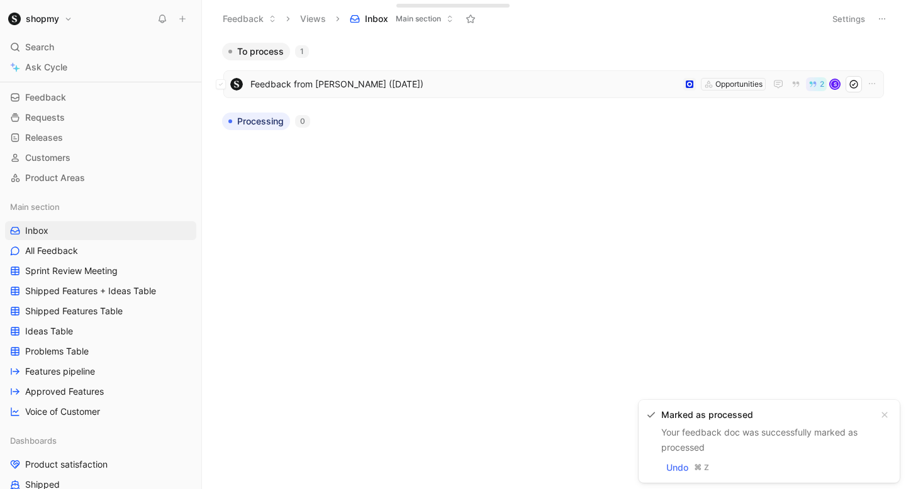
click at [327, 81] on span "Feedback from [PERSON_NAME] ([DATE])" at bounding box center [464, 84] width 428 height 15
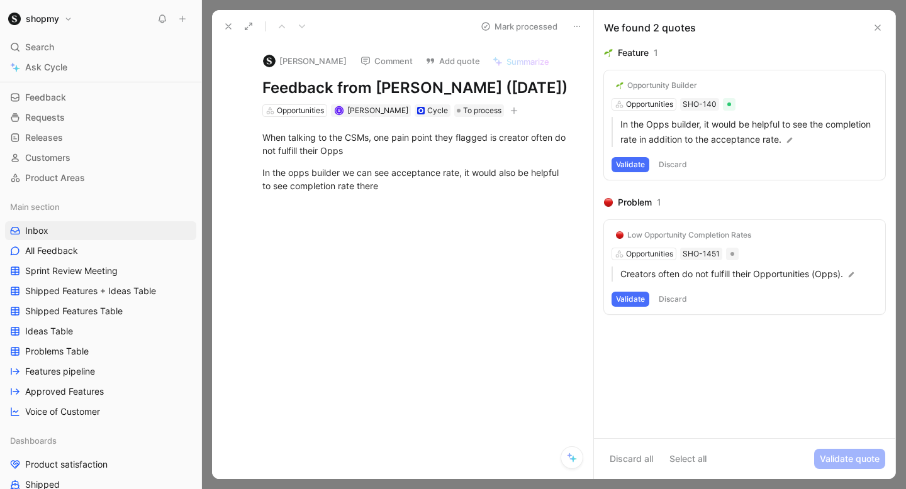
click at [671, 81] on div "Opportunity Builder" at bounding box center [662, 86] width 70 height 10
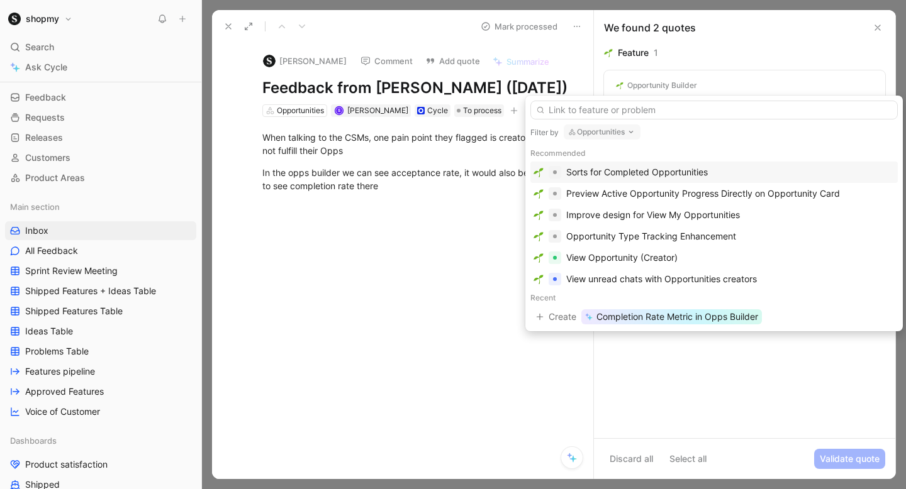
click at [635, 127] on icon "button" at bounding box center [631, 132] width 10 height 10
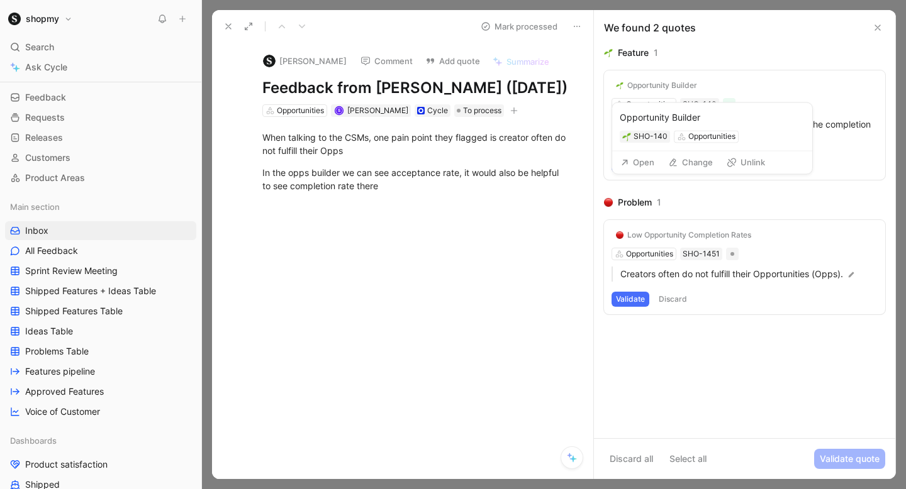
click at [675, 83] on div "Opportunity Builder" at bounding box center [662, 86] width 70 height 10
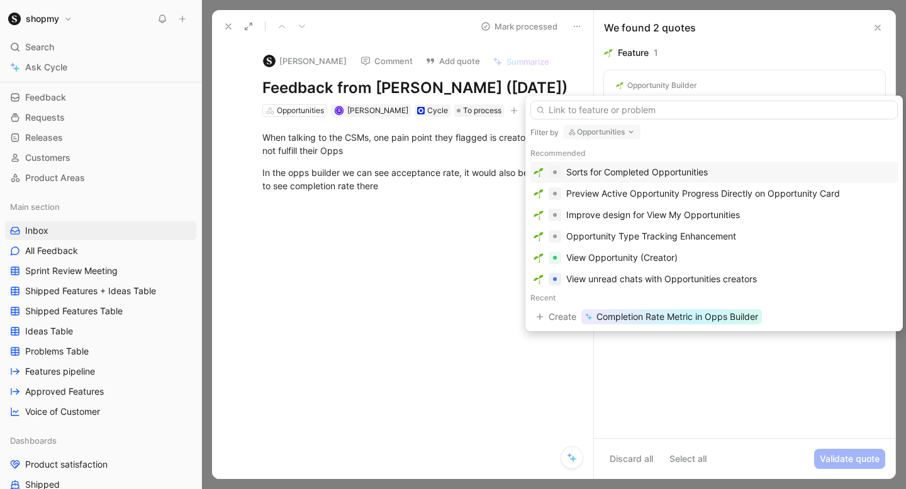
type input "P"
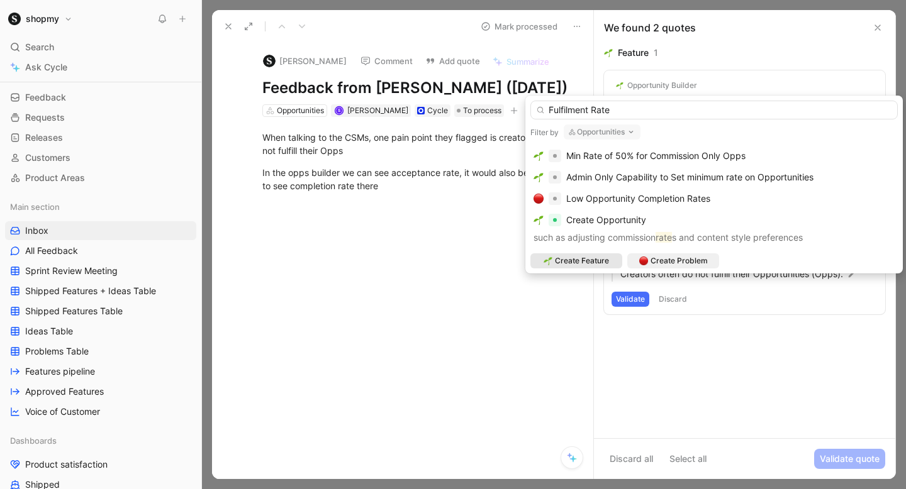
click at [567, 110] on input "Fulfilment Rate" at bounding box center [713, 110] width 367 height 19
click at [545, 113] on input "Fulfillment Rate" at bounding box center [713, 110] width 367 height 19
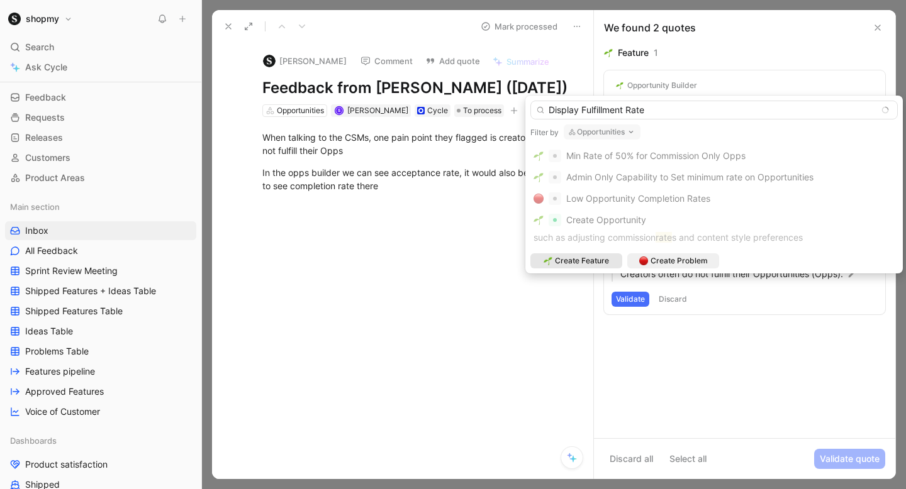
click at [664, 109] on input "Display Fulfillment Rate" at bounding box center [713, 110] width 367 height 19
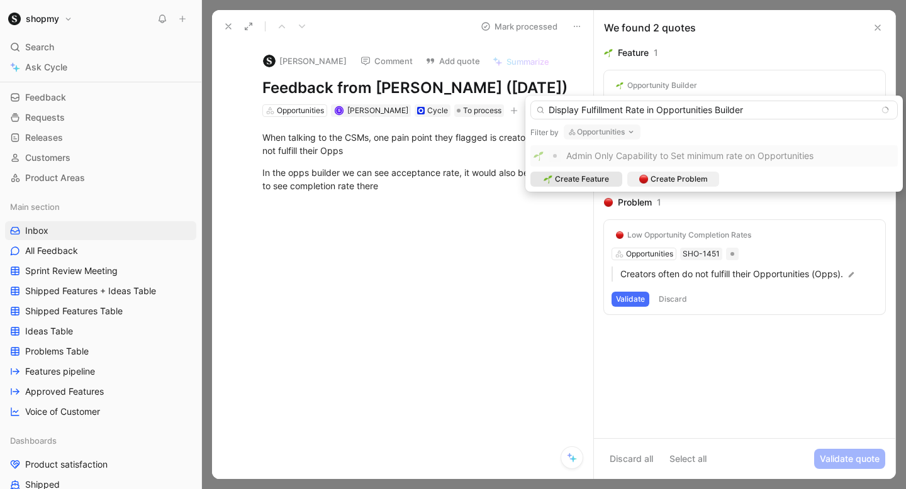
type input "Display Fulfillment Rate in Opportunities Builder"
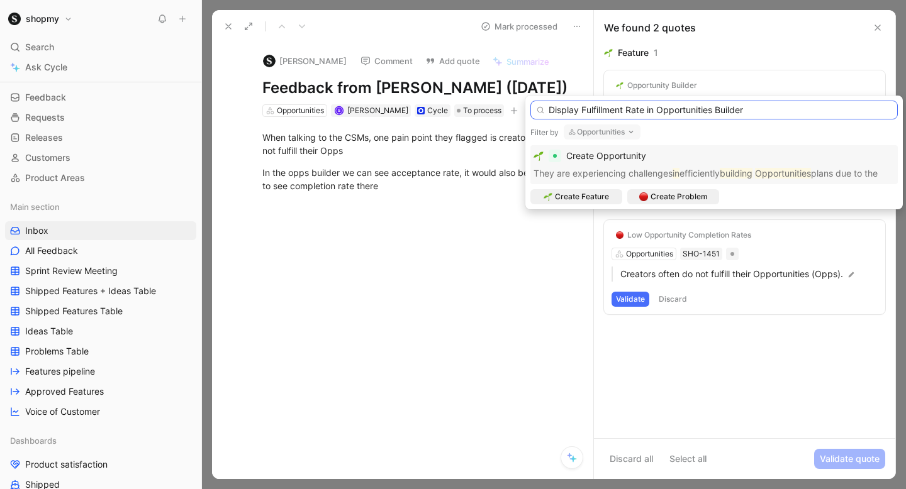
click at [746, 107] on input "Display Fulfillment Rate in Opportunities Builder" at bounding box center [713, 110] width 367 height 19
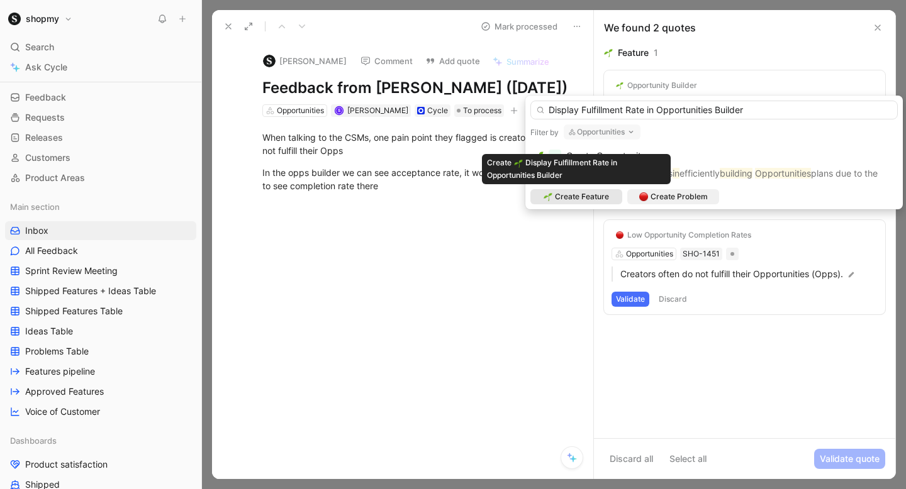
click at [601, 195] on span "Create Feature" at bounding box center [582, 197] width 54 height 13
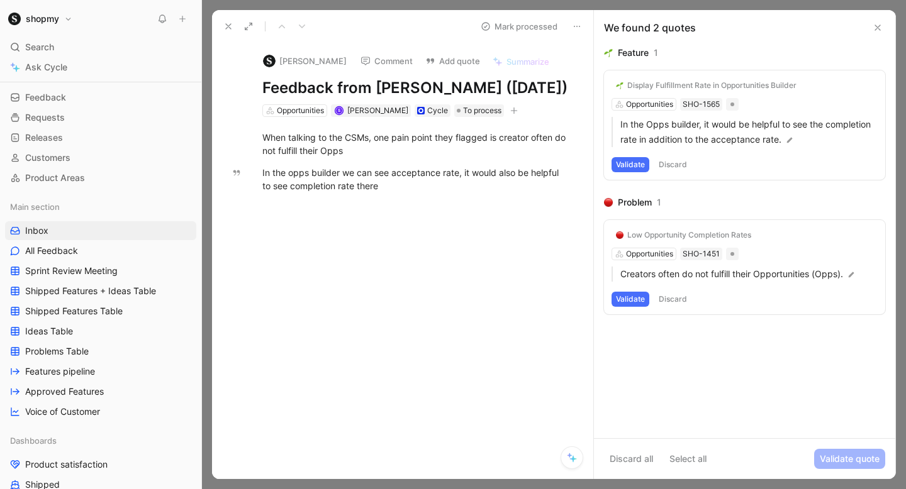
click at [686, 84] on div "Display Fulfillment Rate in Opportunities Builder" at bounding box center [711, 86] width 169 height 10
click at [622, 82] on img at bounding box center [620, 86] width 8 height 8
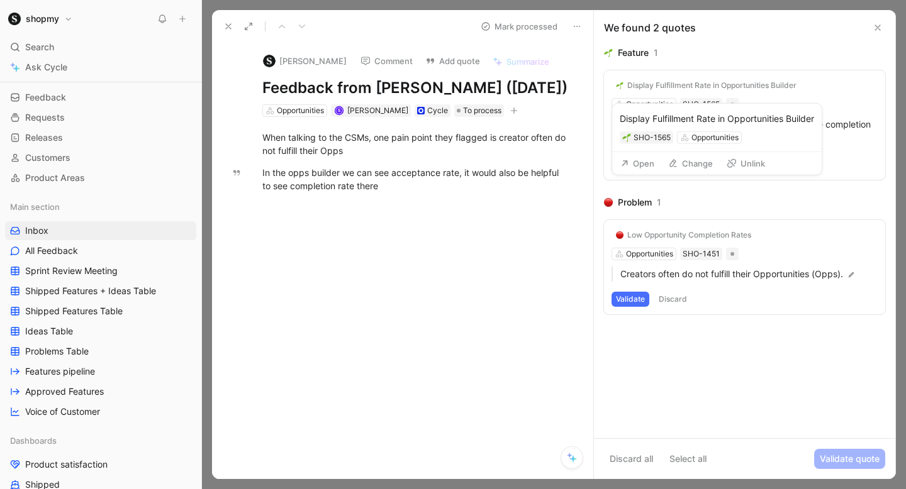
click at [646, 81] on div "Display Fulfillment Rate in Opportunities Builder" at bounding box center [711, 86] width 169 height 10
click at [652, 116] on div "Display Fulfillment Rate in Opportunities Builder" at bounding box center [717, 113] width 194 height 15
click at [647, 127] on div "SHO-1565" at bounding box center [652, 132] width 37 height 13
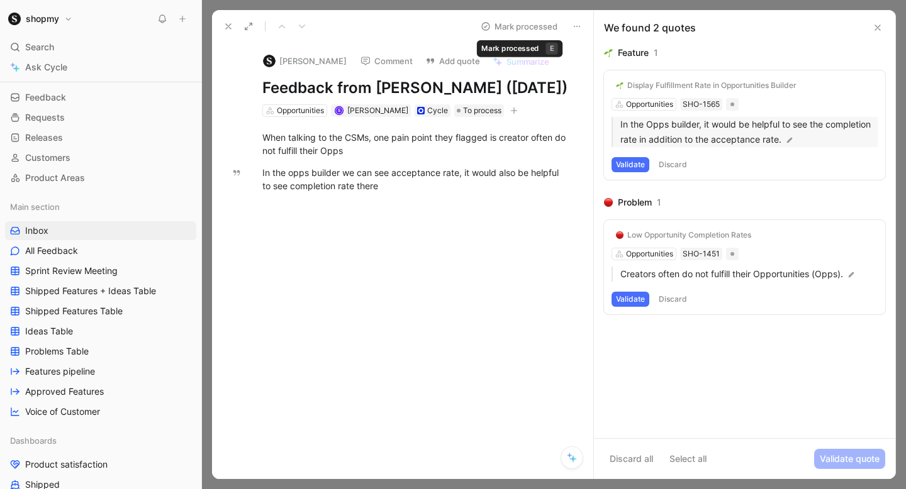
drag, startPoint x: 496, startPoint y: 28, endPoint x: 647, endPoint y: 130, distance: 181.8
click at [647, 130] on div "Feedback from [PERSON_NAME] ([DATE]) Mark processed [PERSON_NAME] Comment Add q…" at bounding box center [554, 244] width 684 height 469
click at [642, 159] on button "Validate" at bounding box center [631, 164] width 38 height 15
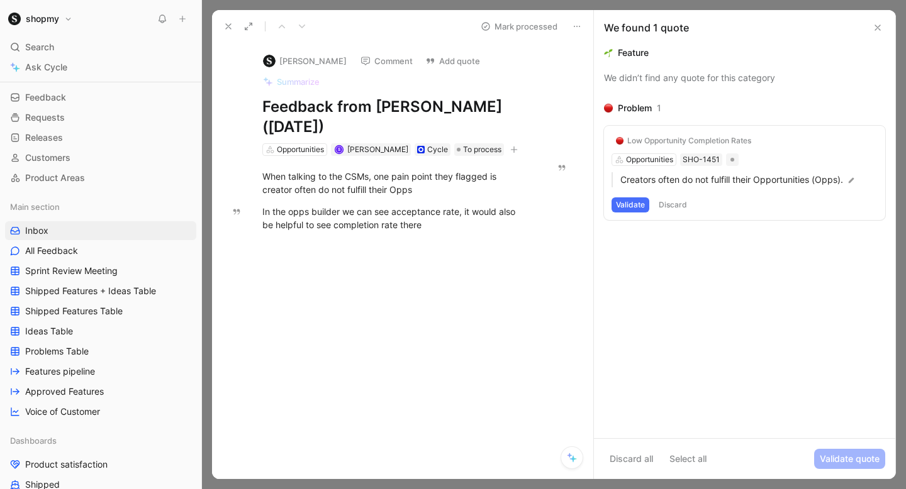
click at [635, 203] on button "Validate" at bounding box center [631, 205] width 38 height 15
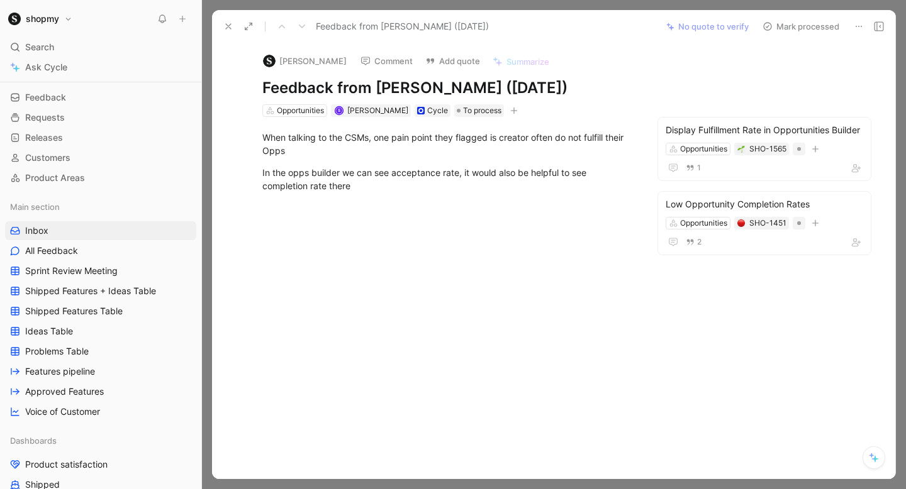
click at [796, 21] on button "Mark processed" at bounding box center [801, 27] width 88 height 18
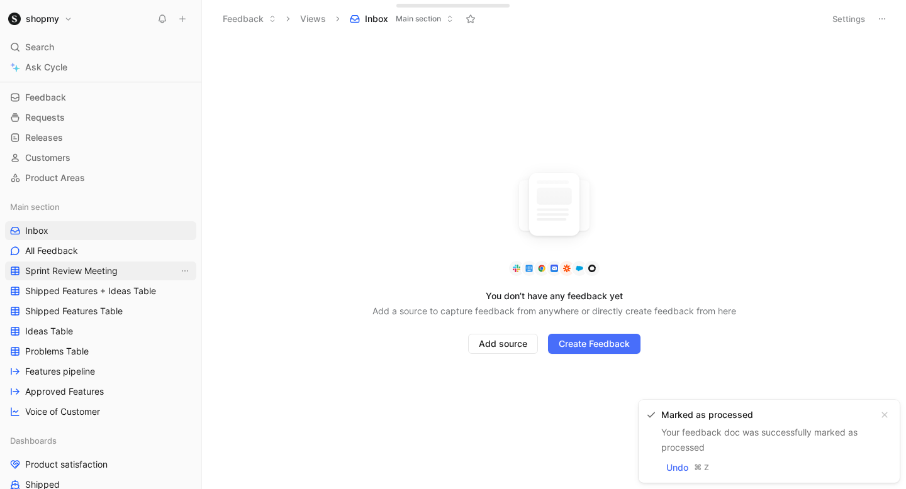
click at [126, 262] on link "Sprint Review Meeting" at bounding box center [100, 271] width 191 height 19
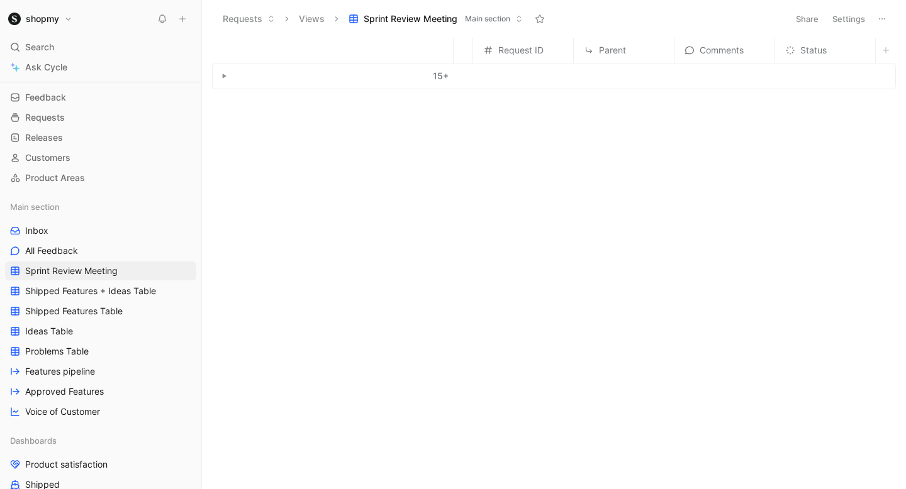
scroll to position [0, 926]
click at [231, 77] on div "15 +" at bounding box center [333, 76] width 241 height 25
click at [223, 77] on use "button" at bounding box center [225, 76] width 4 height 4
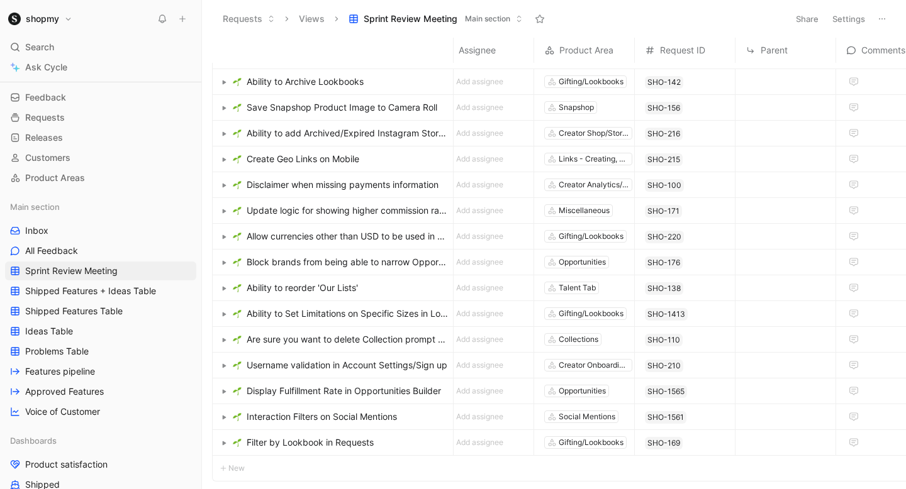
scroll to position [48, 926]
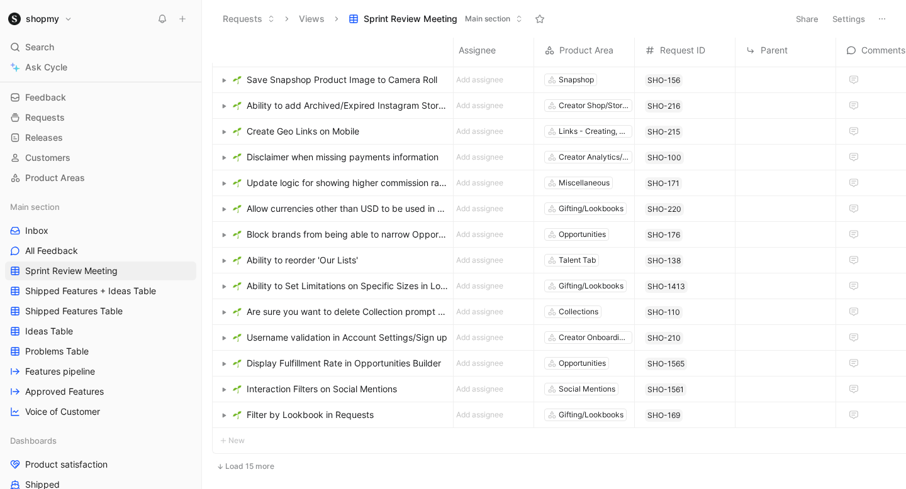
click at [321, 362] on span "Display Fulfillment Rate in Opportunities Builder" at bounding box center [344, 363] width 194 height 15
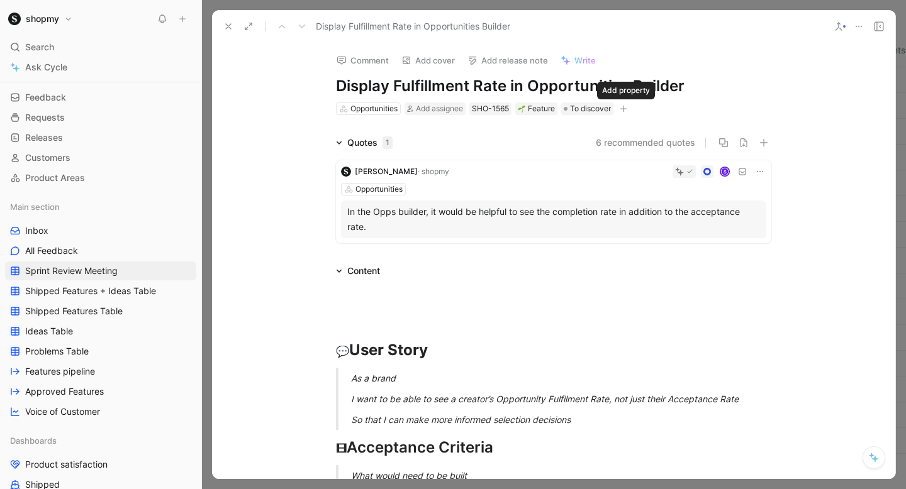
click at [625, 111] on icon "button" at bounding box center [624, 109] width 8 height 8
click at [226, 24] on icon at bounding box center [228, 26] width 10 height 10
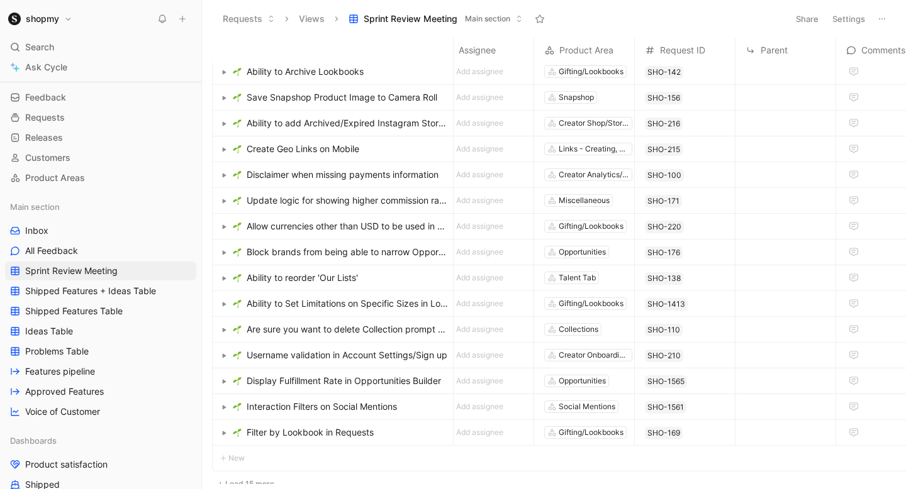
scroll to position [0, 926]
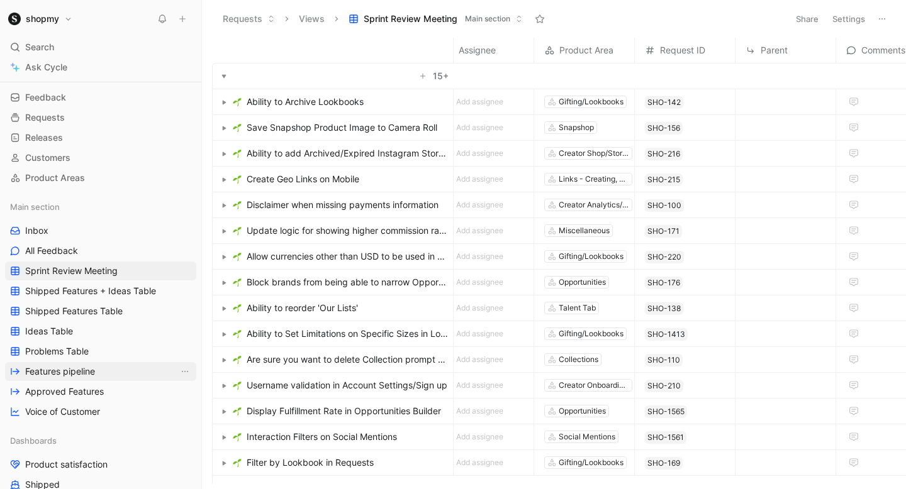
click at [113, 372] on link "Features pipeline" at bounding box center [100, 371] width 191 height 19
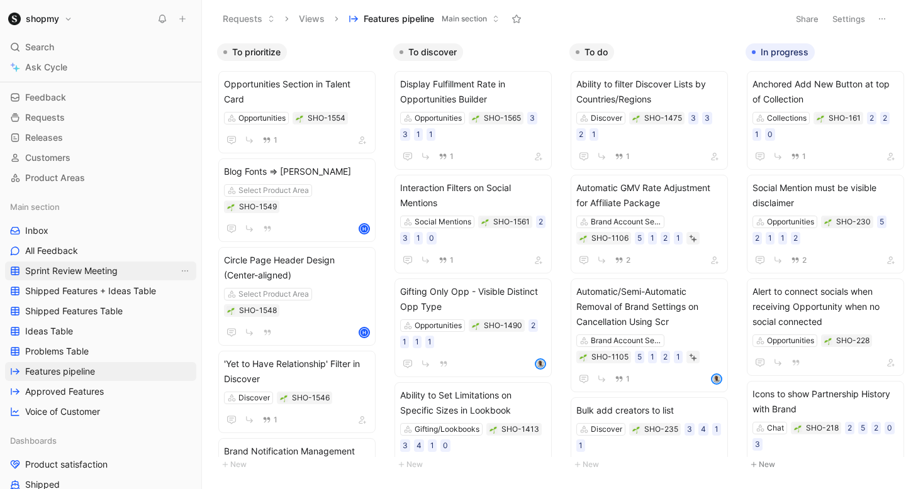
click at [81, 276] on span "Sprint Review Meeting" at bounding box center [71, 271] width 92 height 13
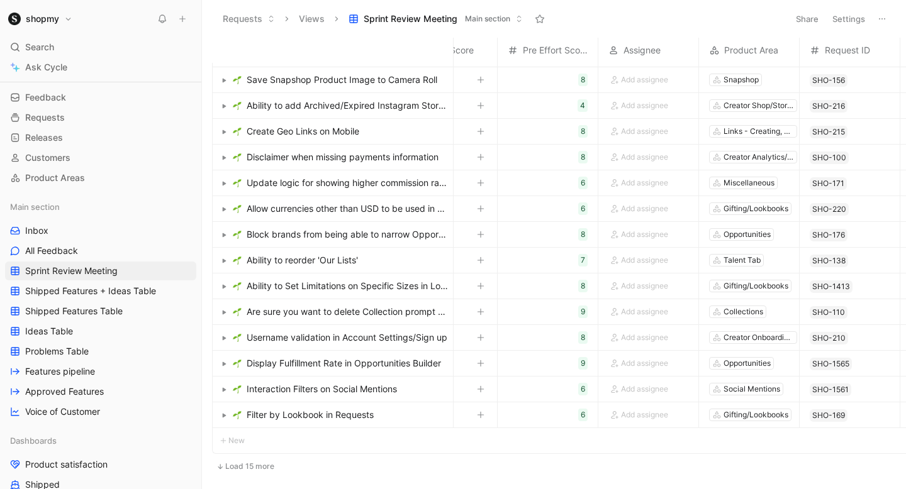
scroll to position [0, 761]
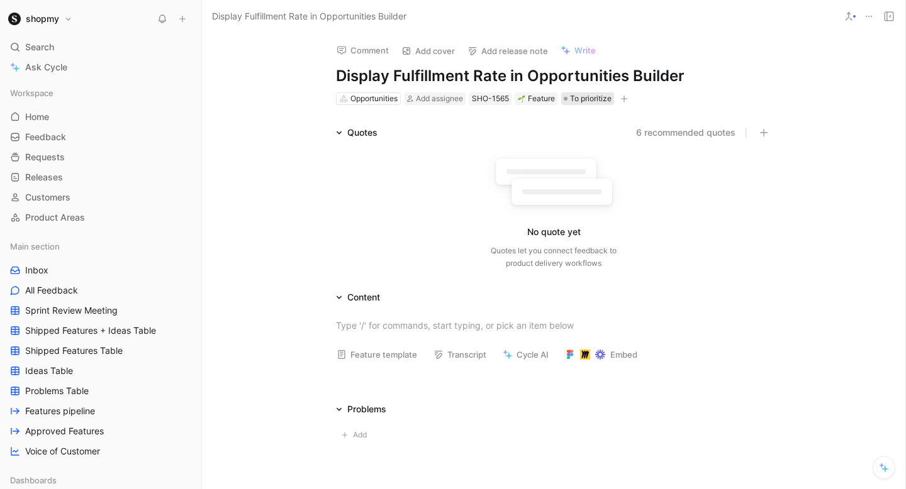
click at [583, 99] on span "To prioritize" at bounding box center [591, 98] width 42 height 13
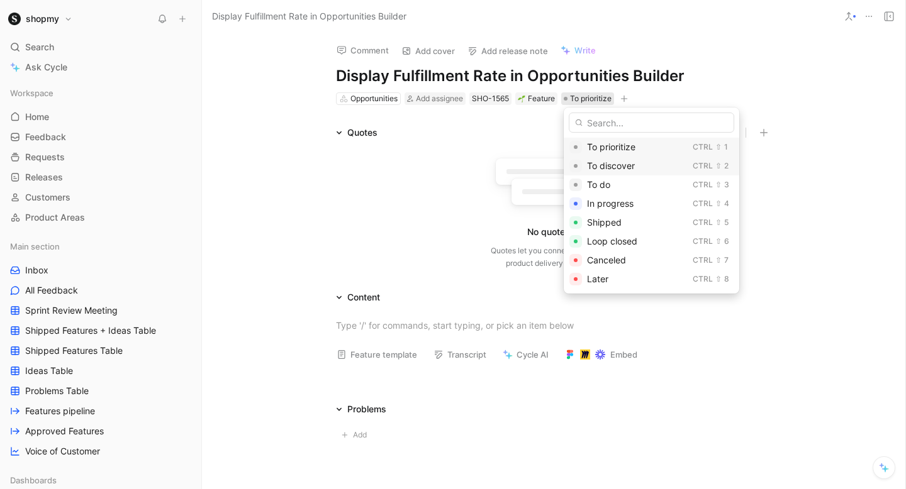
click at [611, 171] on span "To discover" at bounding box center [611, 165] width 48 height 11
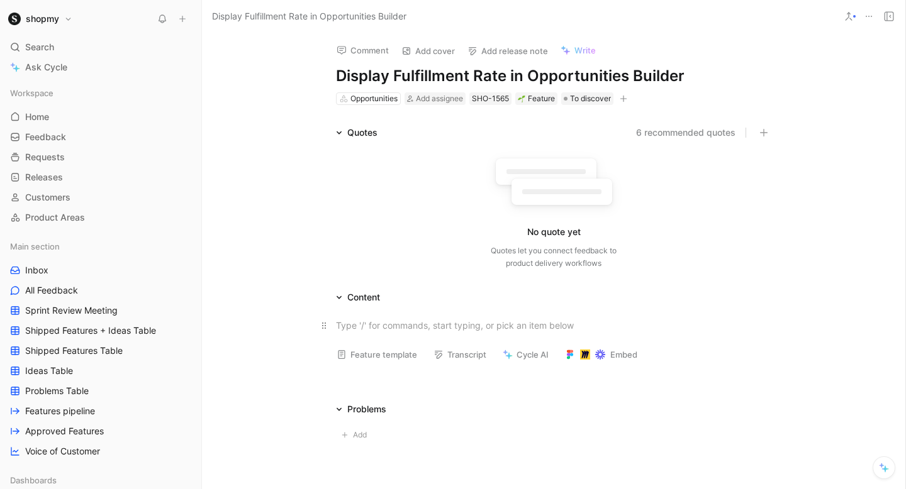
click at [379, 318] on p at bounding box center [553, 325] width 483 height 21
click at [385, 344] on div at bounding box center [553, 325] width 703 height 41
click at [385, 353] on button "Feature template" at bounding box center [377, 355] width 92 height 18
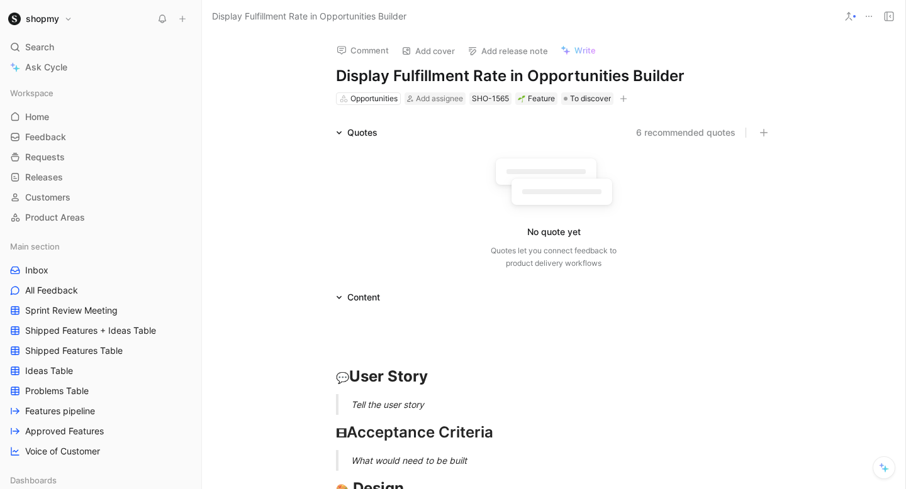
click at [374, 398] on div "Tell the user story" at bounding box center [568, 404] width 435 height 13
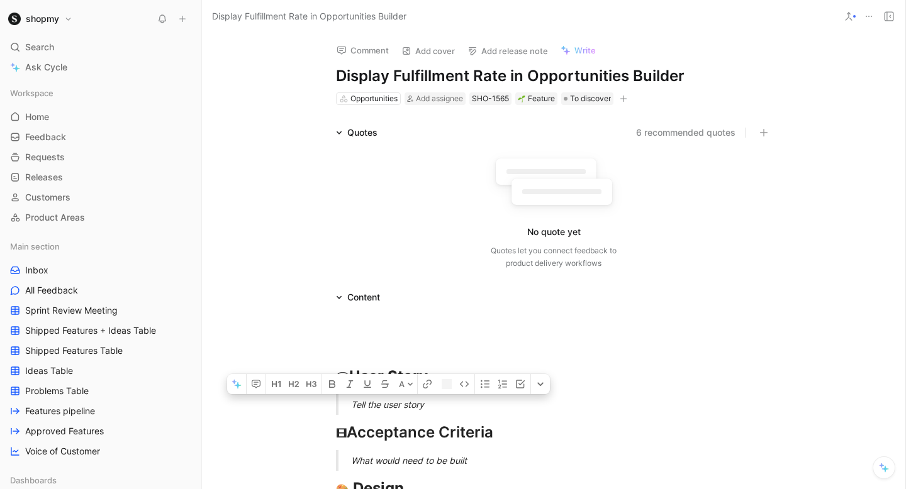
click at [374, 398] on div "Tell the user story" at bounding box center [568, 404] width 435 height 13
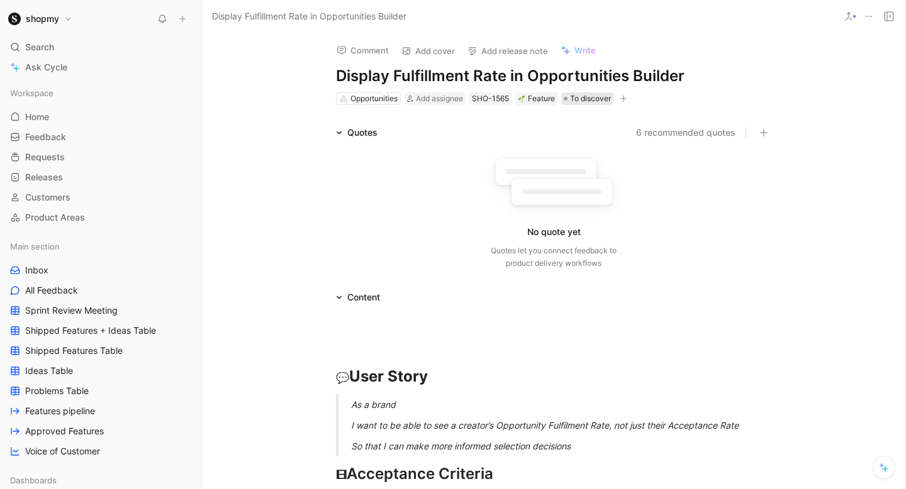
click at [583, 101] on span "To discover" at bounding box center [590, 98] width 41 height 13
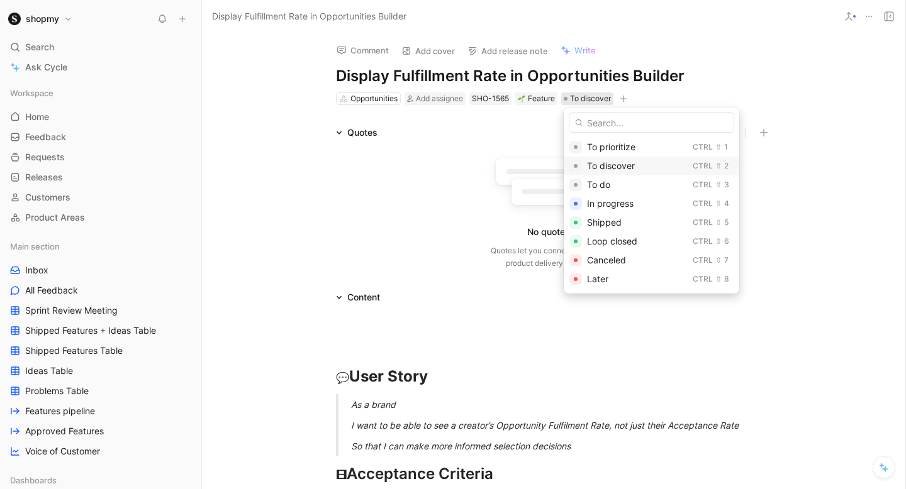
click at [612, 165] on span "To discover" at bounding box center [611, 165] width 48 height 11
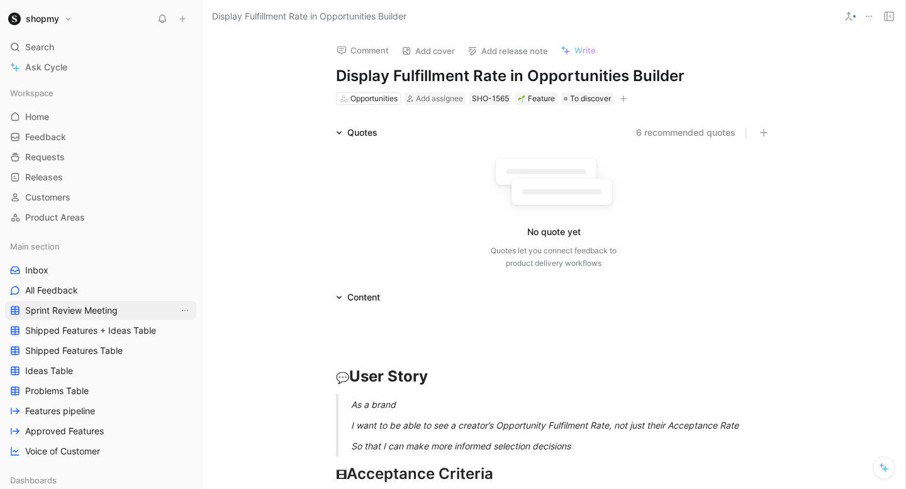
click at [86, 309] on span "Sprint Review Meeting" at bounding box center [71, 311] width 92 height 13
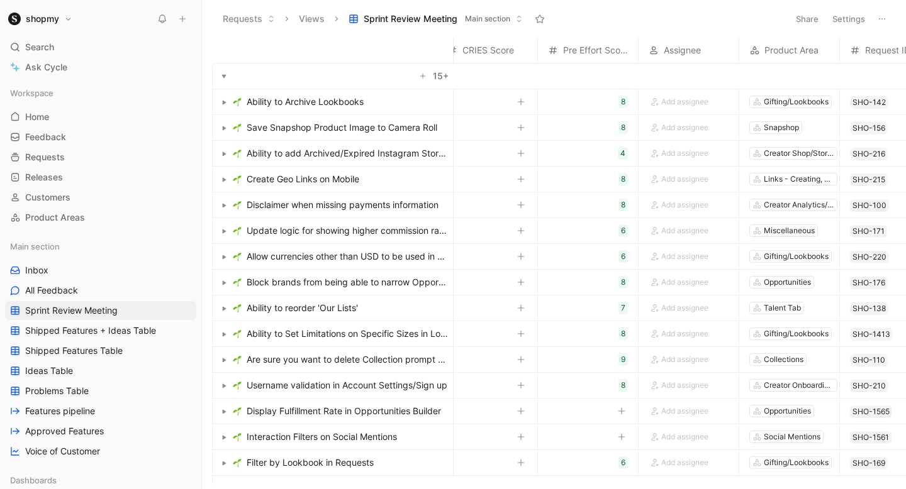
scroll to position [48, 721]
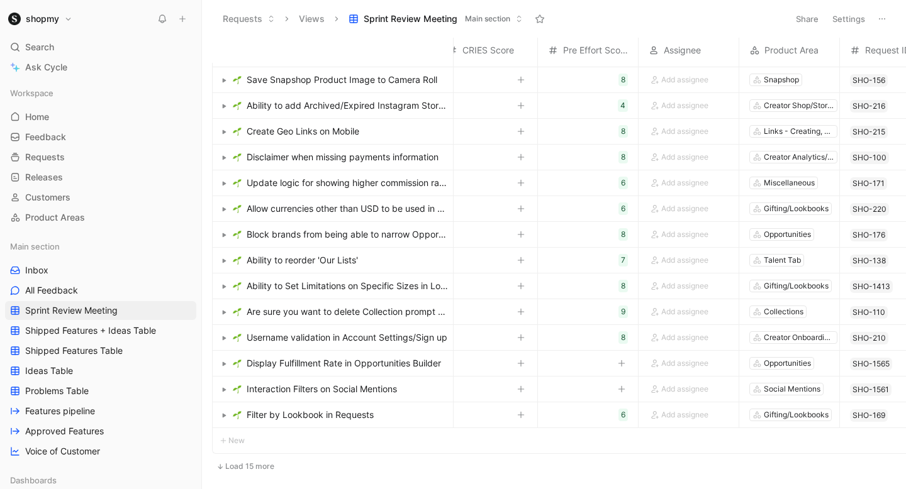
click at [235, 468] on button "Load 15 more" at bounding box center [245, 466] width 67 height 15
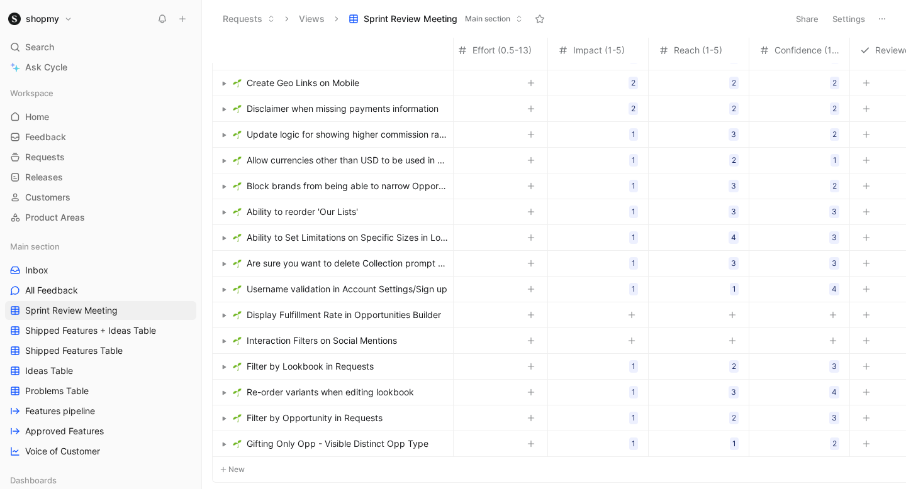
scroll to position [96, 80]
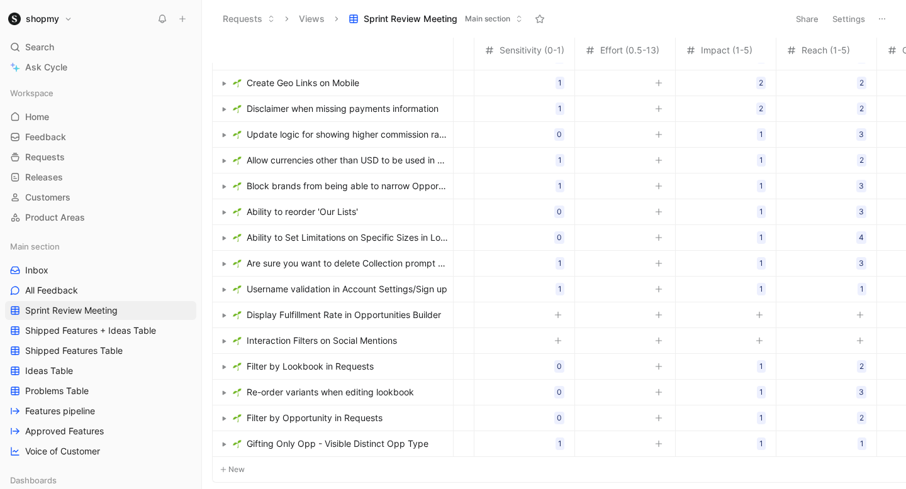
click at [554, 335] on button "button" at bounding box center [558, 341] width 13 height 13
type input "0"
click at [556, 320] on button "button" at bounding box center [558, 315] width 13 height 13
type input "0"
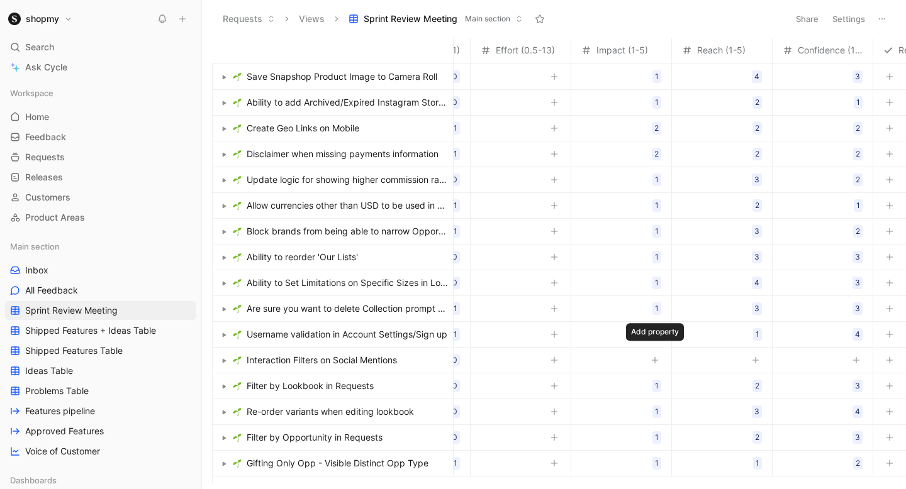
scroll to position [105, 184]
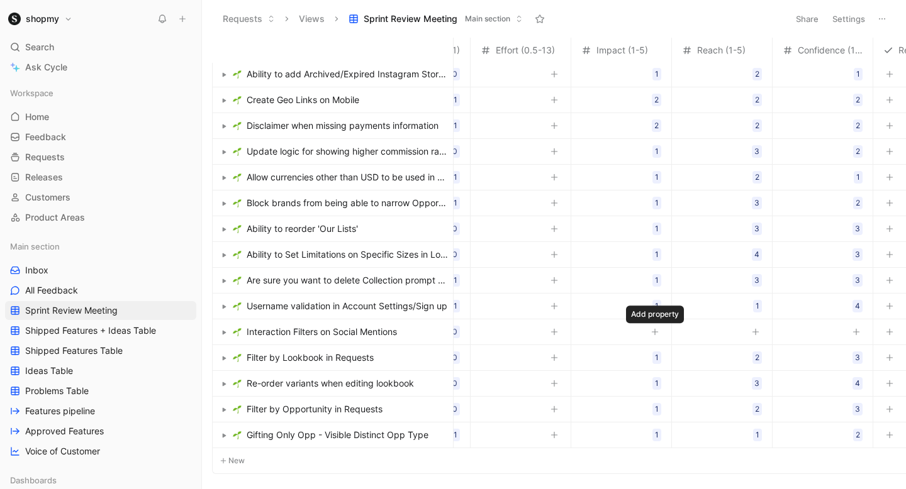
click at [657, 334] on icon "button" at bounding box center [655, 332] width 8 height 8
type input "1"
click at [758, 332] on tbody "18 Display Fulfillment Rate in Opportunities Builder 1 0 Add assignee Opportuni…" at bounding box center [914, 221] width 1772 height 527
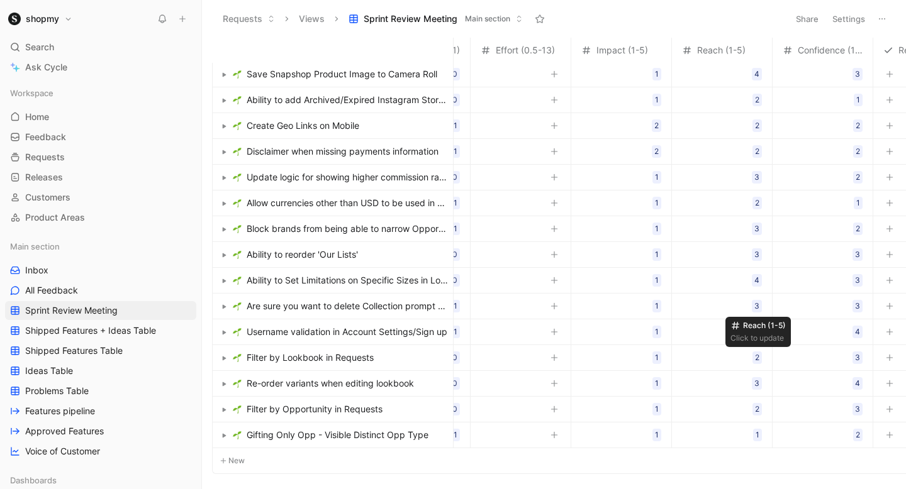
scroll to position [0, 184]
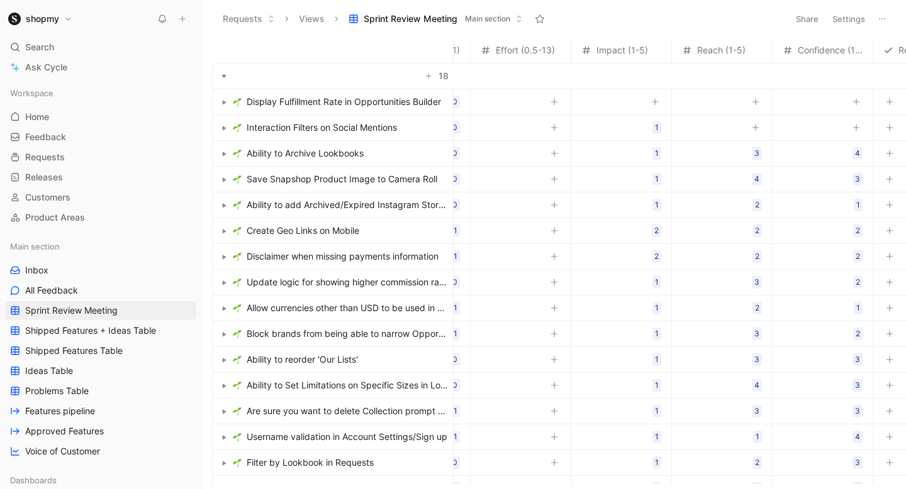
click at [757, 125] on icon "button" at bounding box center [756, 128] width 8 height 8
type input "3"
click at [817, 130] on div at bounding box center [823, 127] width 100 height 24
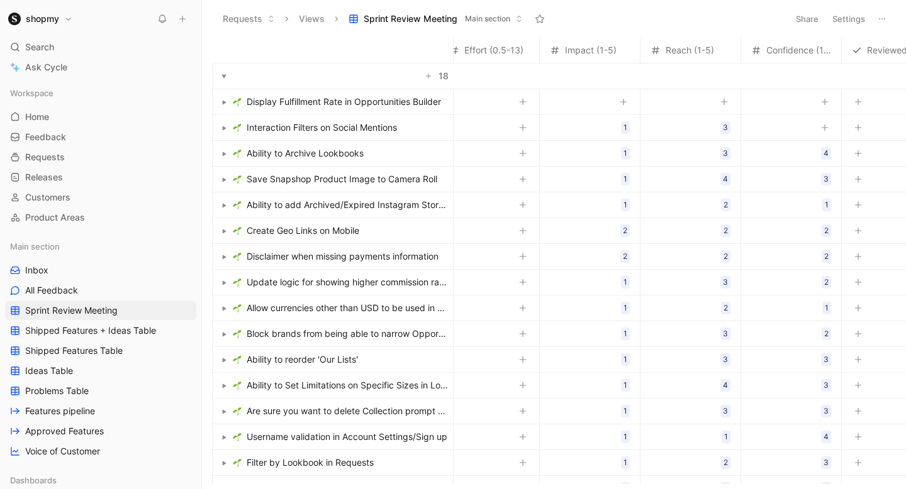
scroll to position [0, 225]
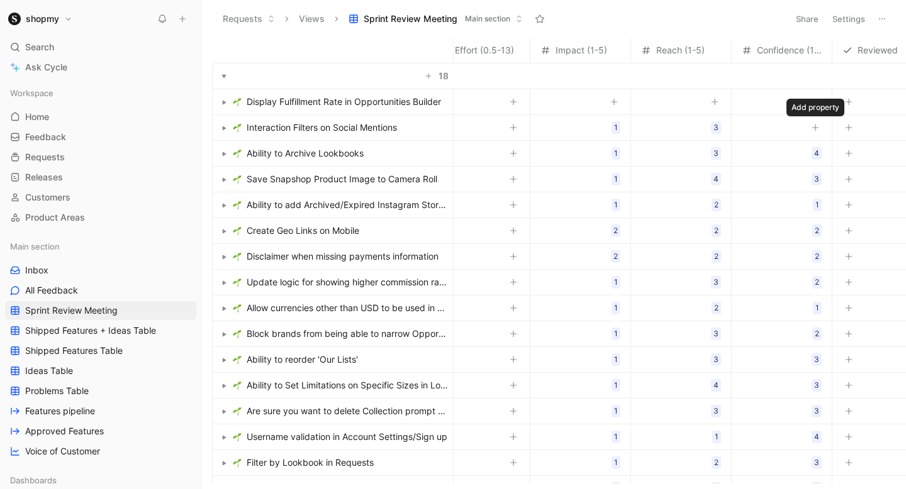
click at [815, 128] on icon "button" at bounding box center [816, 128] width 8 height 8
type input "2"
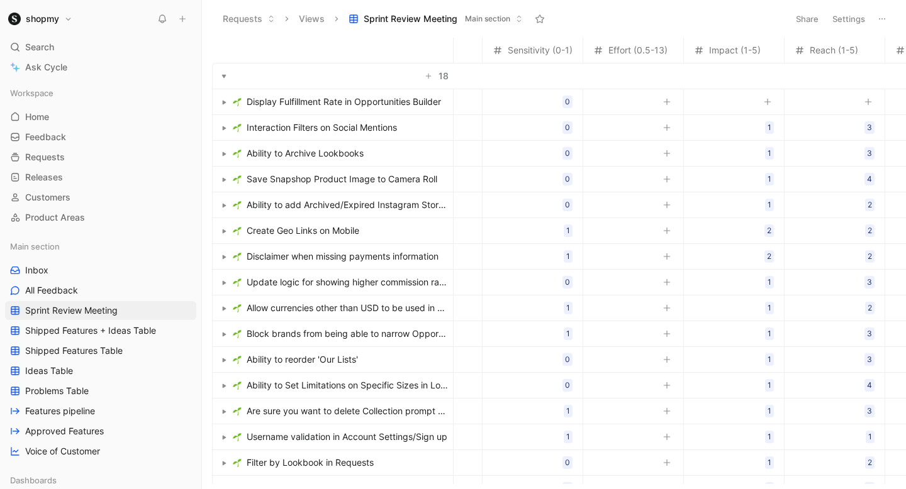
scroll to position [0, 68]
click at [568, 99] on div "0" at bounding box center [571, 102] width 10 height 13
click at [774, 101] on icon "button" at bounding box center [772, 102] width 8 height 8
type input "1"
click at [875, 104] on icon "button" at bounding box center [872, 102] width 8 height 8
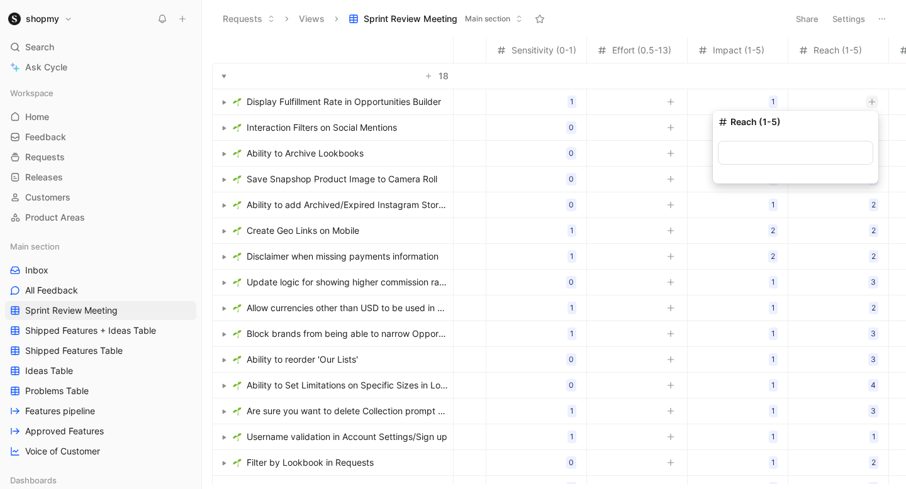
type input "3"
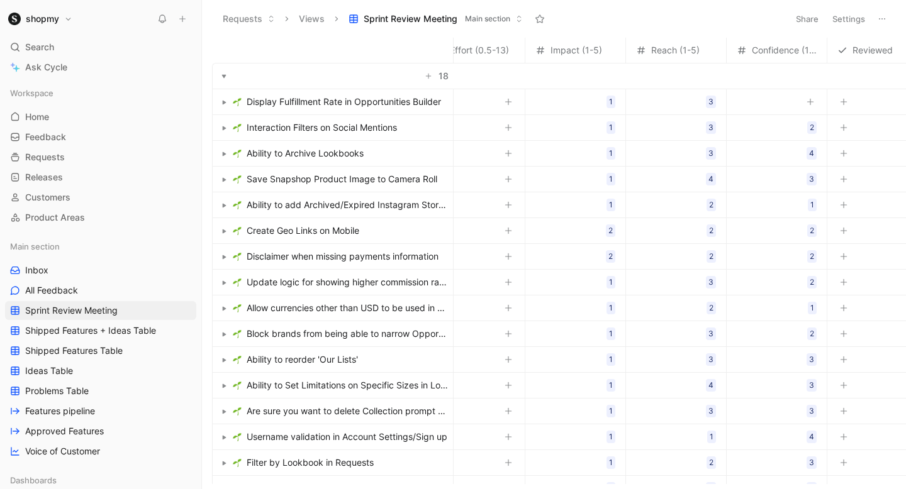
scroll to position [0, 330]
click at [712, 98] on button "button" at bounding box center [711, 102] width 13 height 13
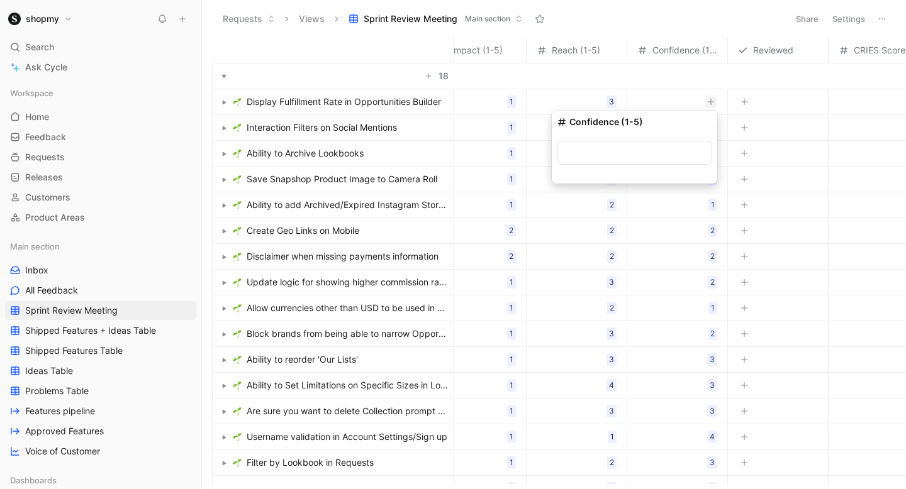
type input "3"
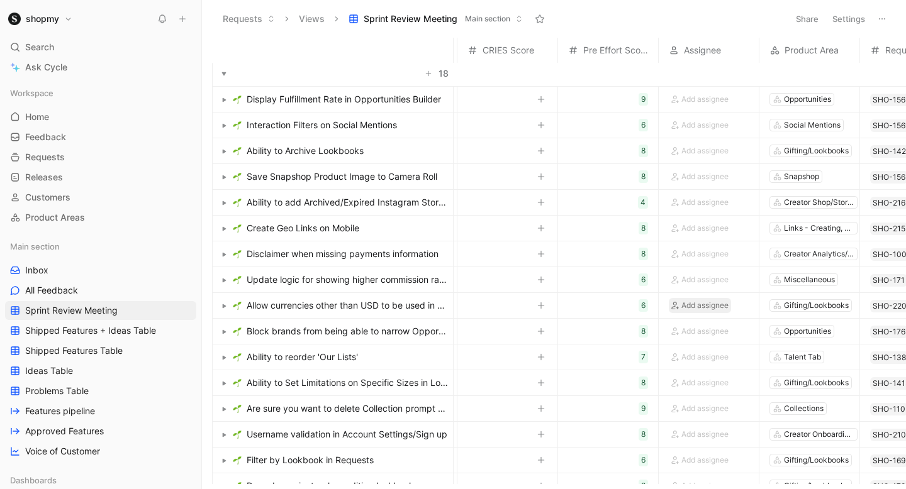
scroll to position [4, 701]
